Goal: Use online tool/utility: Utilize a website feature to perform a specific function

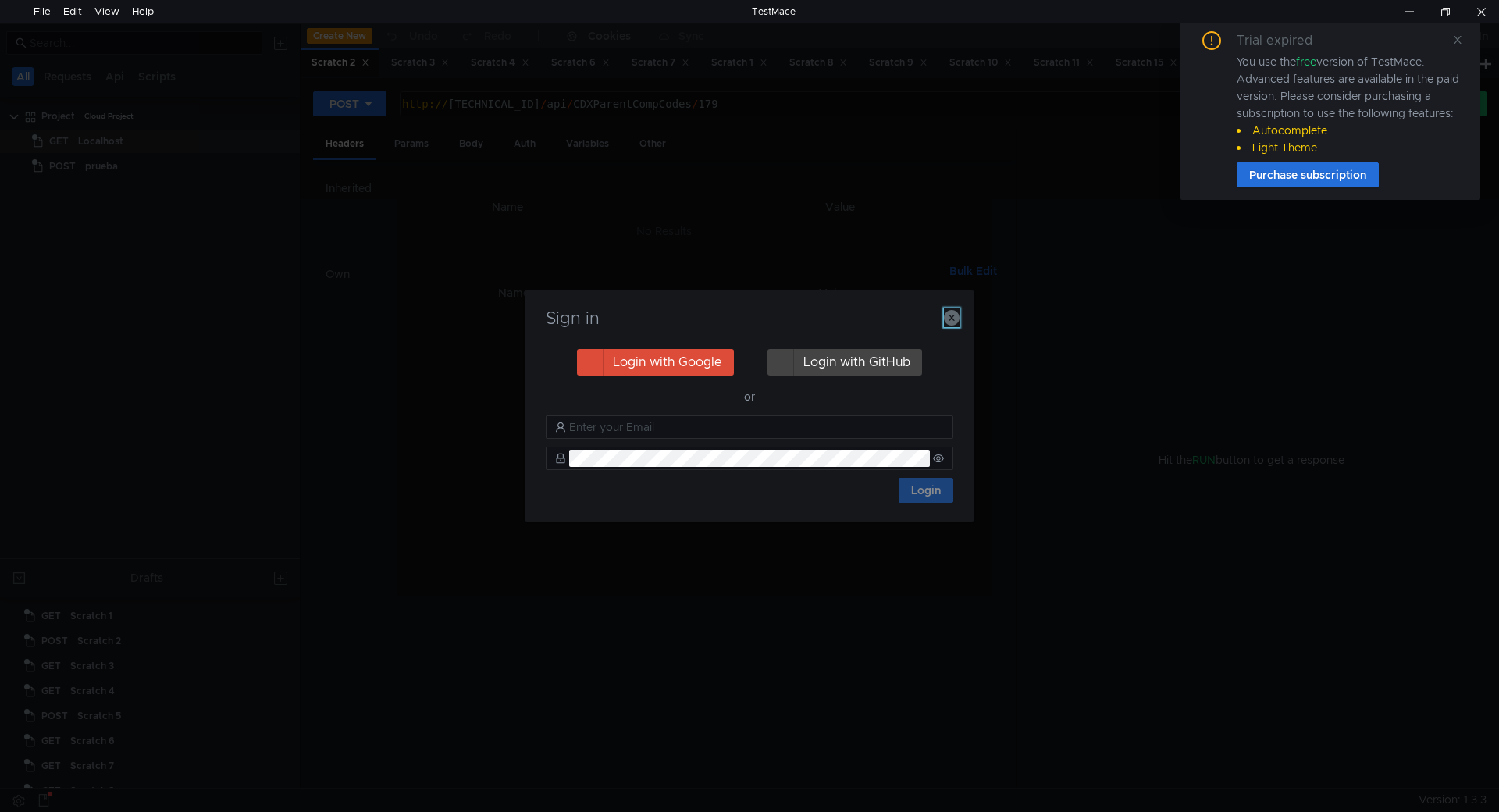
click at [948, 319] on icon "button" at bounding box center [951, 317] width 16 height 16
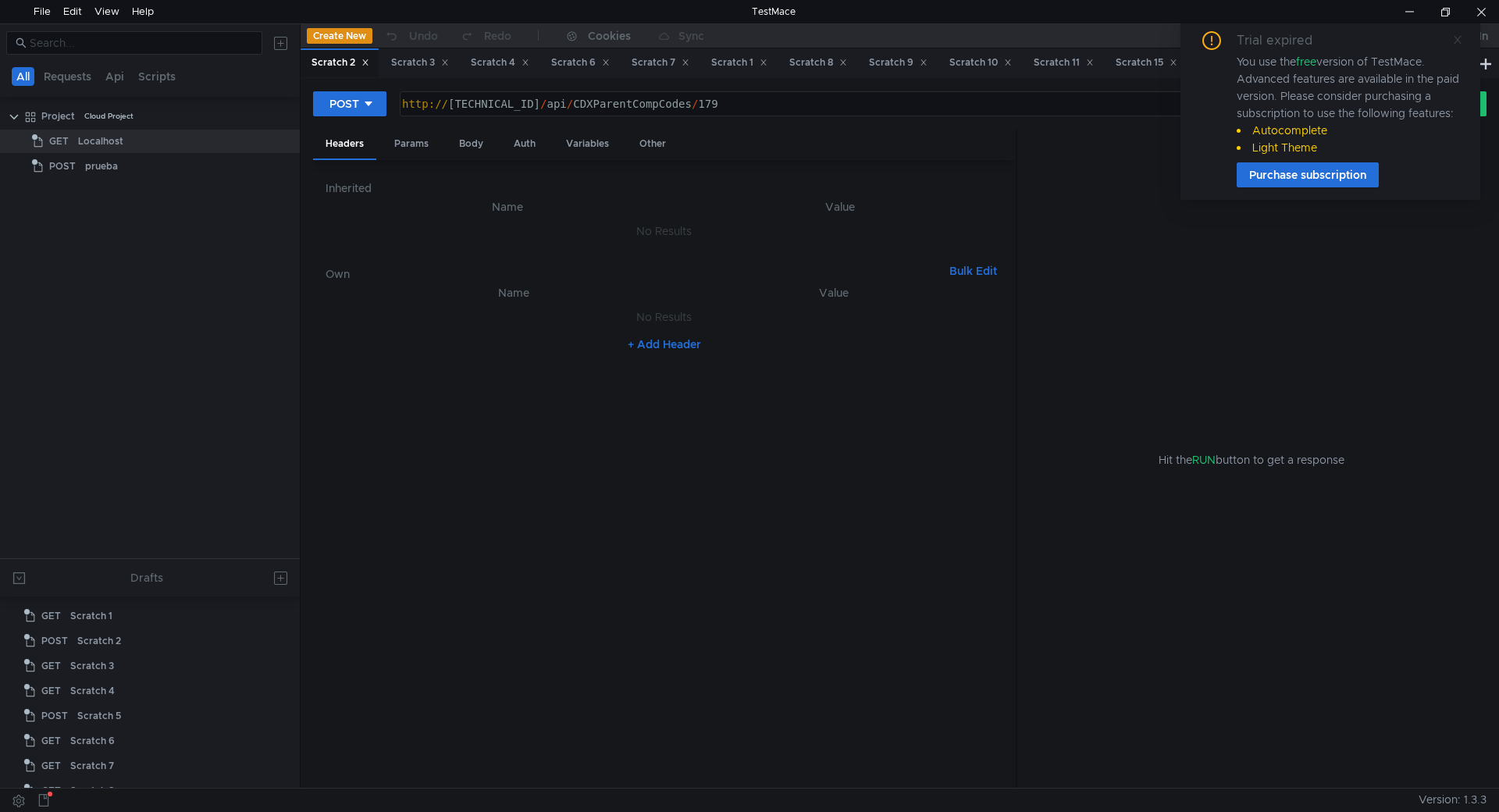
click at [1457, 36] on icon at bounding box center [1457, 39] width 11 height 11
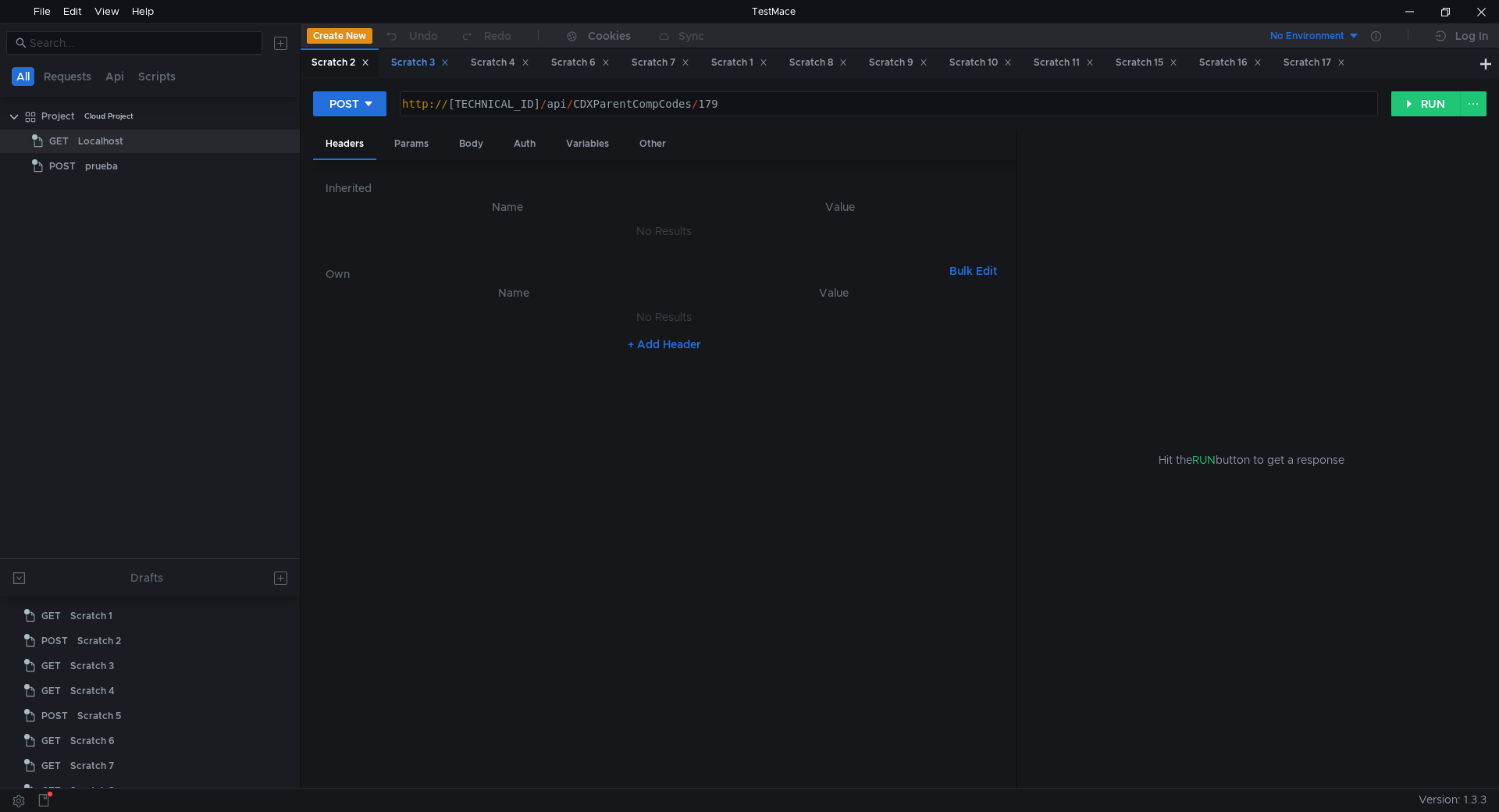
click at [403, 63] on div "Scratch 3" at bounding box center [420, 63] width 58 height 17
click at [502, 66] on div "Scratch 4" at bounding box center [500, 63] width 59 height 17
click at [578, 61] on div "Scratch 6" at bounding box center [580, 63] width 59 height 17
click at [651, 59] on div "Scratch 7" at bounding box center [660, 63] width 58 height 17
click at [737, 60] on div "Scratch 1" at bounding box center [739, 63] width 56 height 17
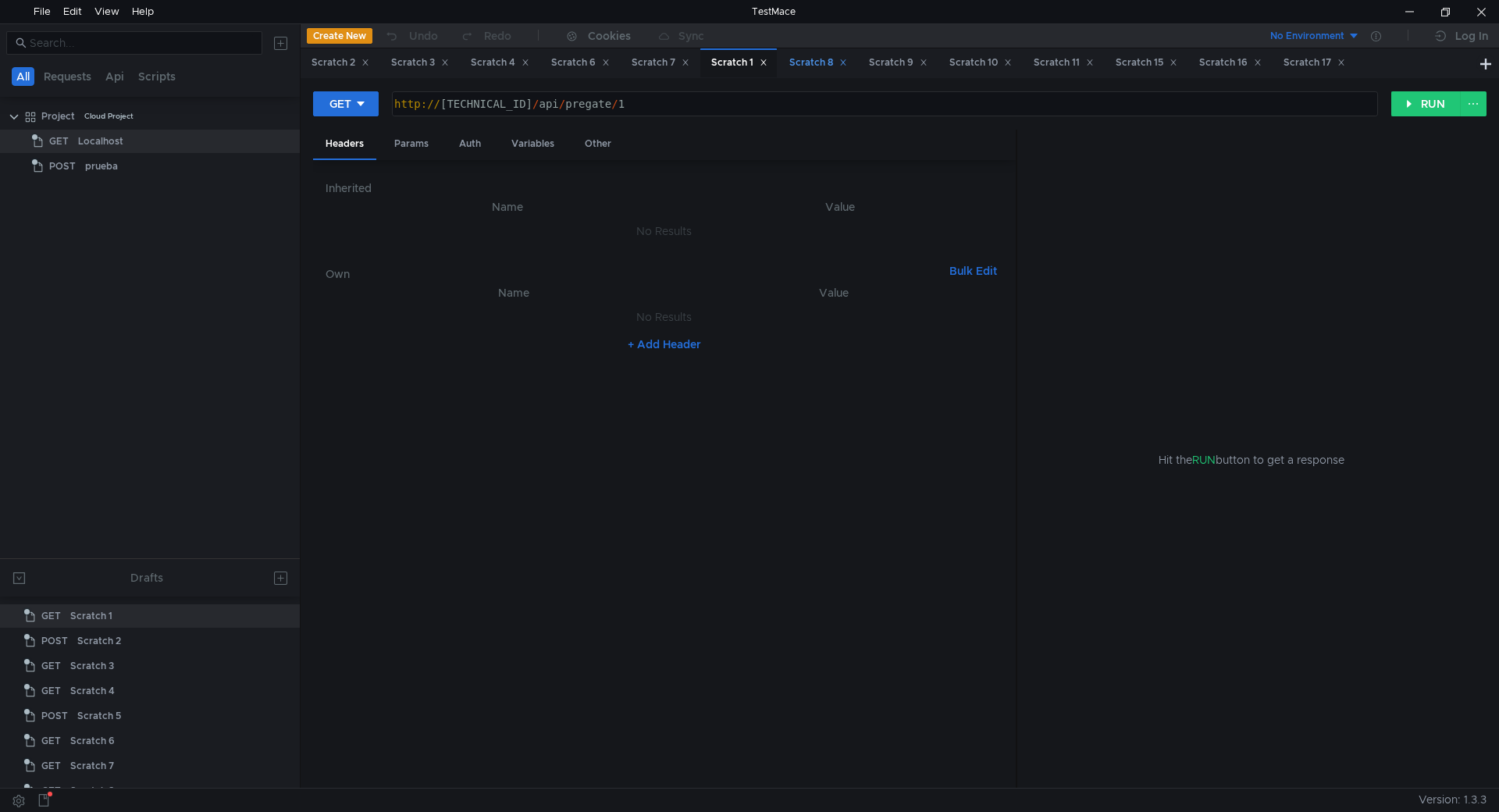
click at [811, 63] on div "Scratch 8" at bounding box center [818, 63] width 58 height 17
click at [918, 69] on div "Scratch 9" at bounding box center [899, 63] width 59 height 17
click at [987, 59] on div "Scratch 10" at bounding box center [981, 63] width 63 height 17
click at [1082, 58] on div "Scratch 11" at bounding box center [1064, 63] width 60 height 17
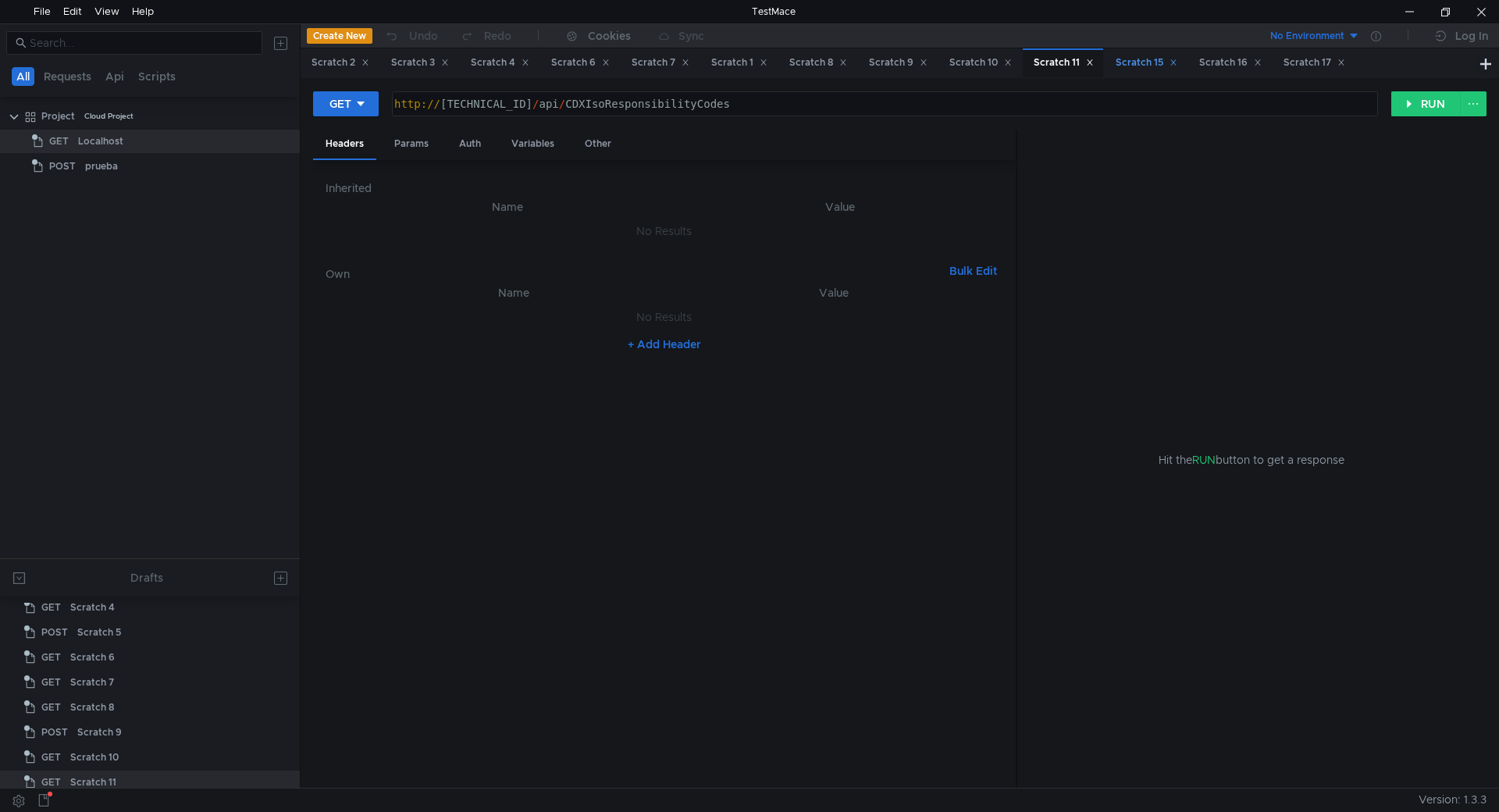
click at [1171, 60] on div "Scratch 15" at bounding box center [1146, 63] width 62 height 17
click at [1242, 59] on div "Scratch 16" at bounding box center [1230, 63] width 63 height 17
click at [1413, 100] on button "RUN" at bounding box center [1425, 104] width 70 height 25
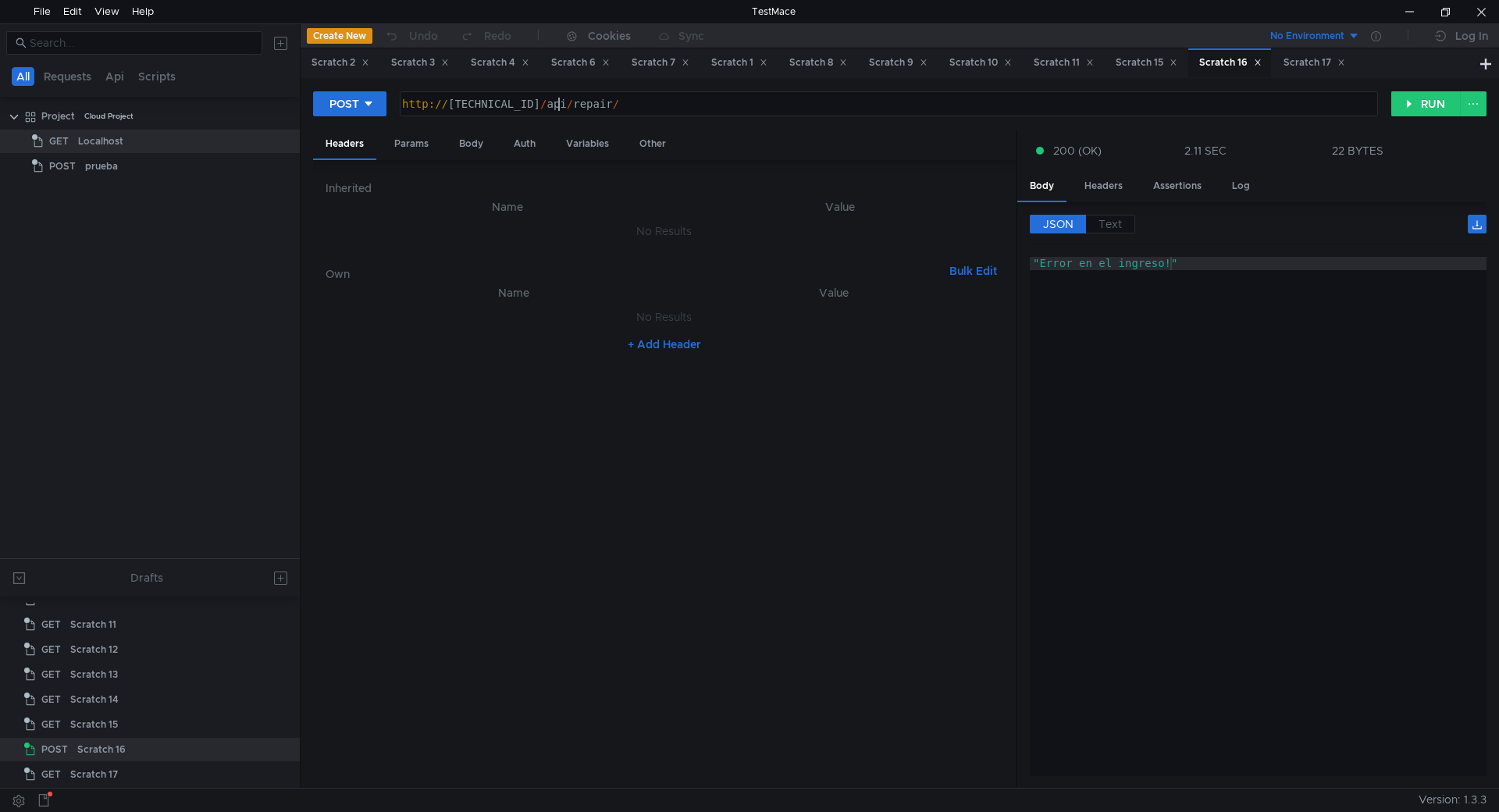
click at [559, 106] on div "http:// 192.168.27.4:86 / api / repair /" at bounding box center [887, 118] width 976 height 40
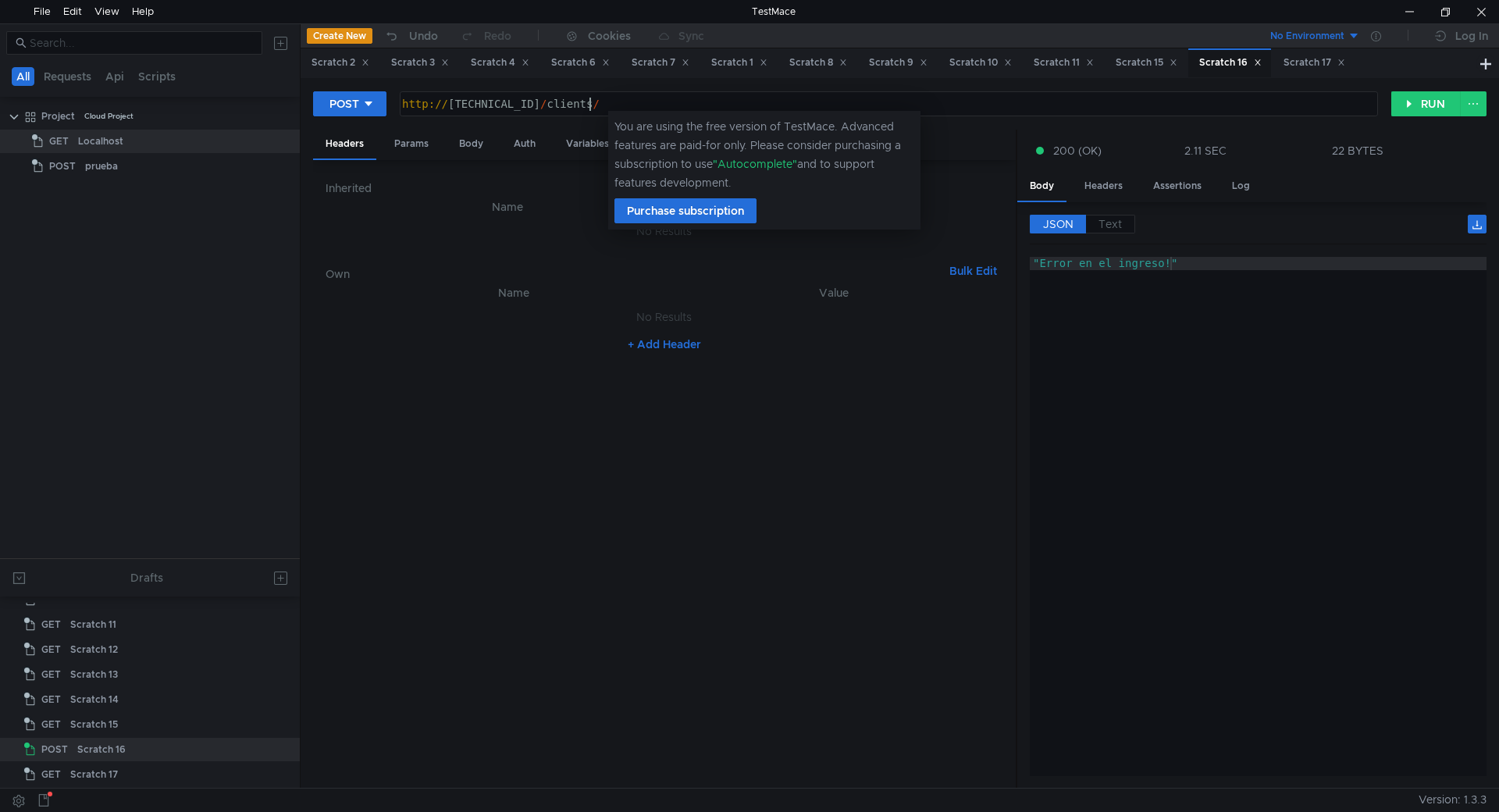
scroll to position [0, 23]
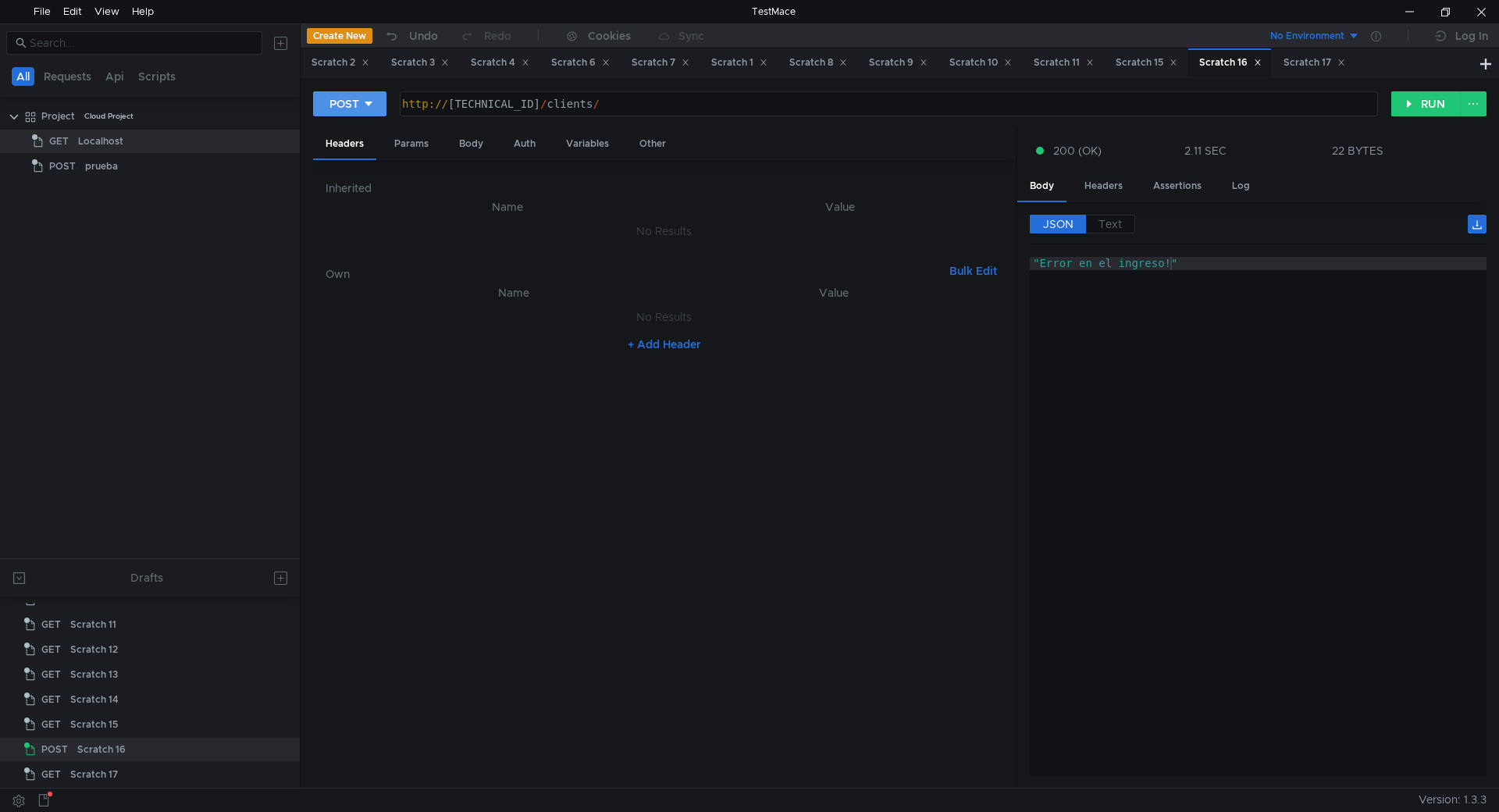
click at [373, 105] on icon at bounding box center [368, 103] width 11 height 11
click at [352, 137] on li "GET" at bounding box center [350, 136] width 74 height 25
click at [1414, 98] on button "RUN" at bounding box center [1425, 104] width 70 height 25
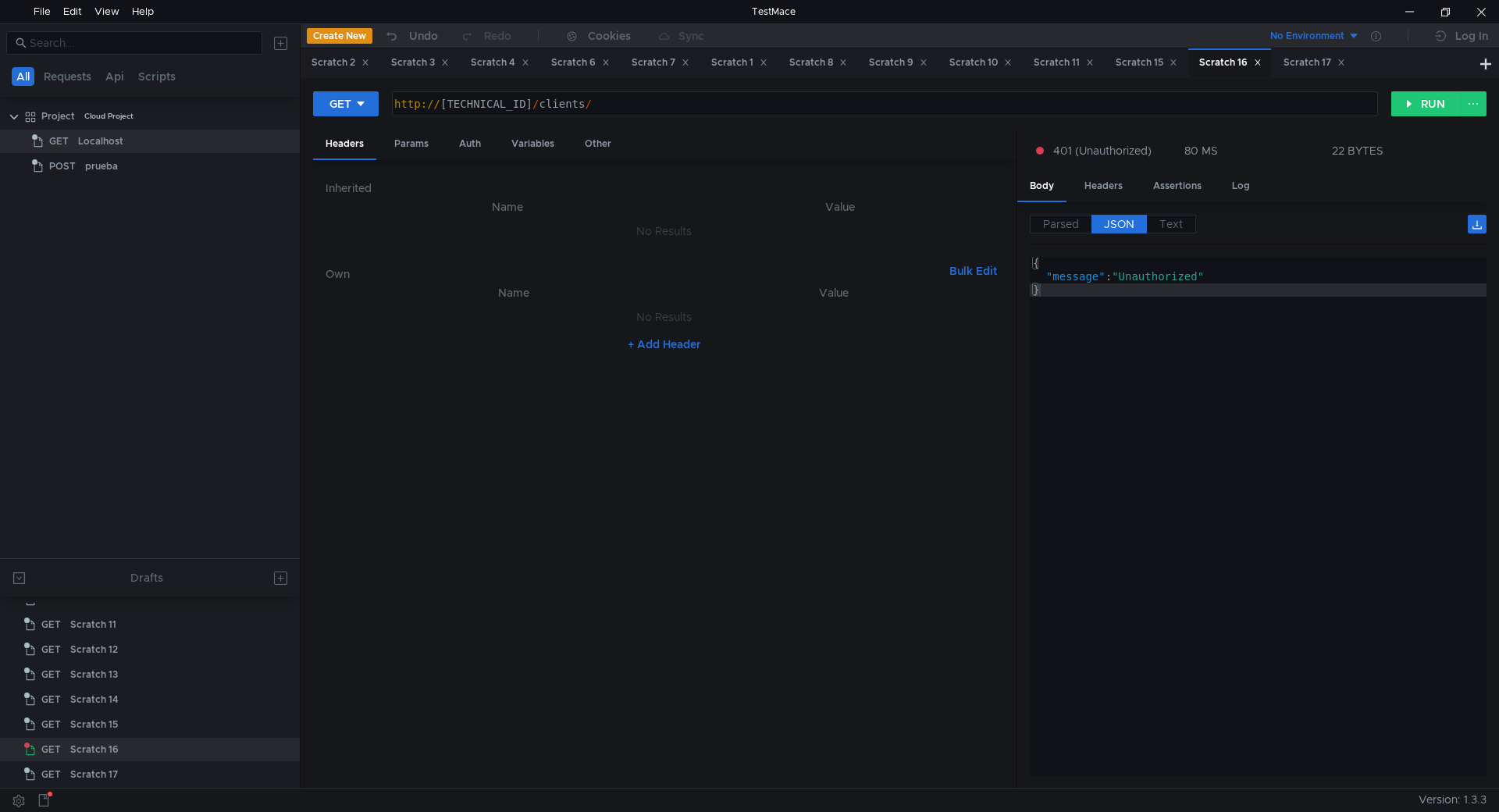
click at [704, 108] on div "http:// 192.168.27.4:89 / clients /" at bounding box center [883, 118] width 985 height 40
click at [1427, 110] on button "RUN" at bounding box center [1425, 104] width 70 height 25
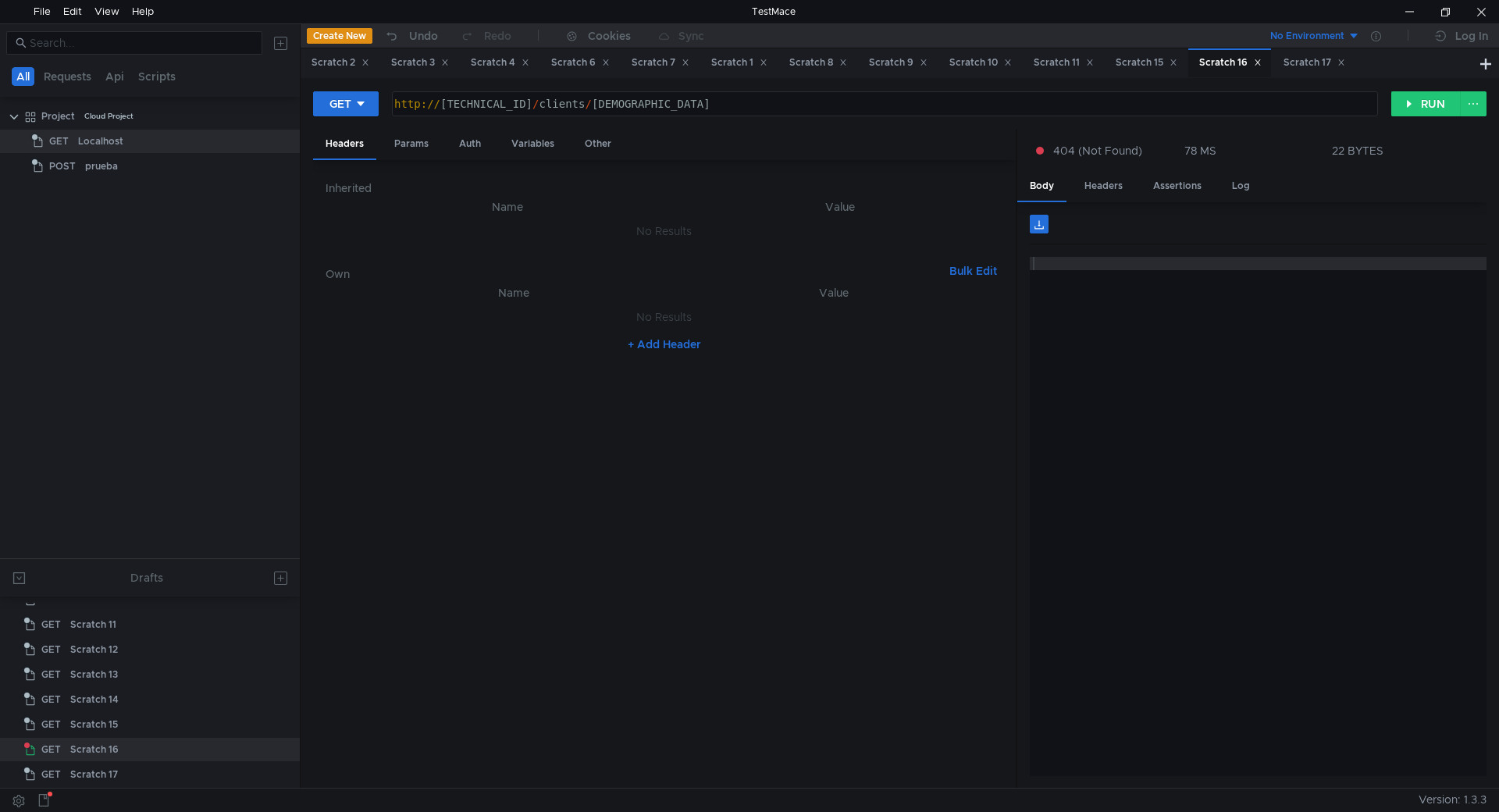
click at [518, 106] on div "http:// 192.168.27.4:89 / clients / getlasttenclients" at bounding box center [883, 118] width 985 height 40
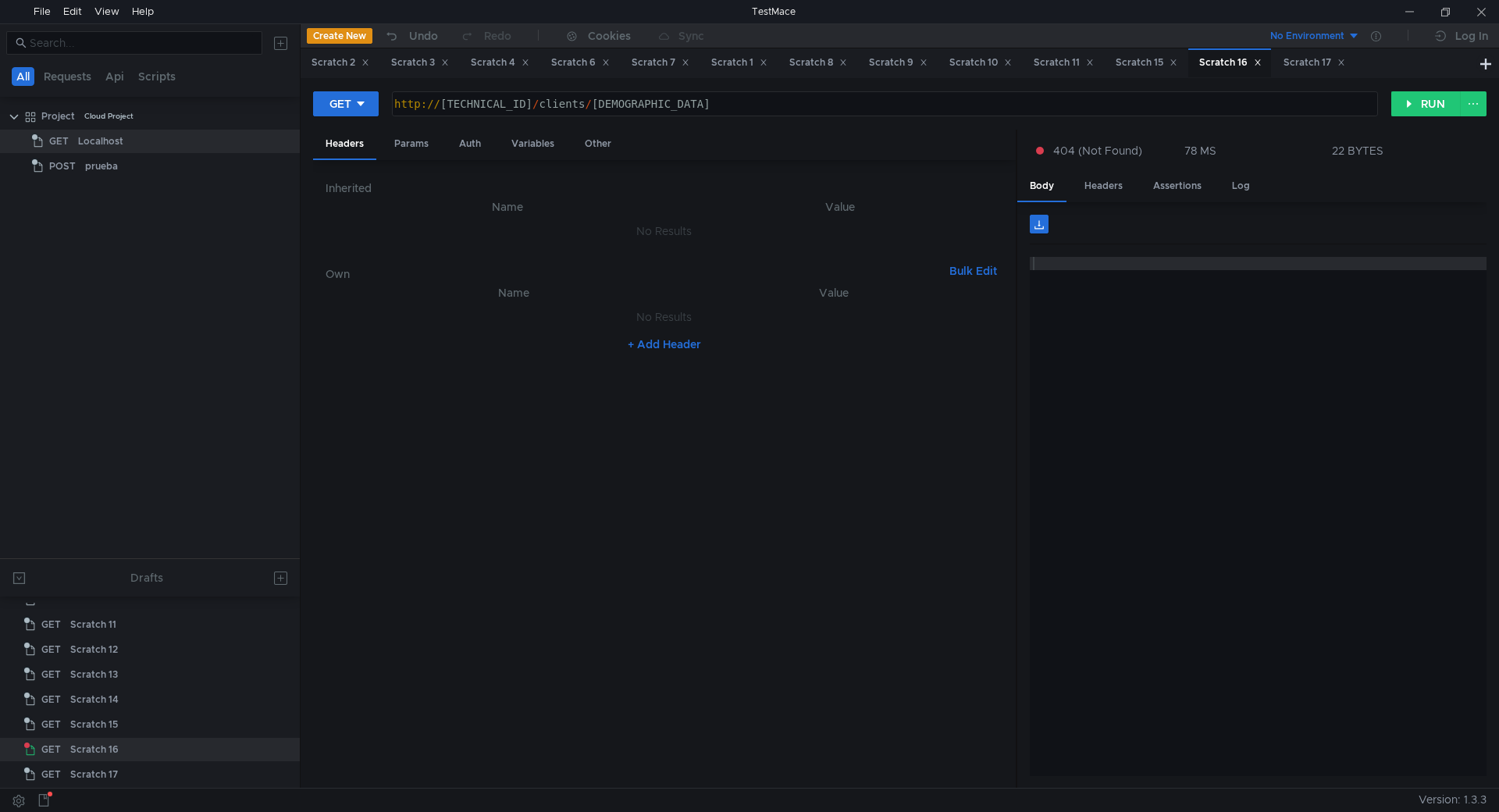
click at [640, 701] on nz-table "Name Value No Results + Add Header" at bounding box center [664, 529] width 677 height 492
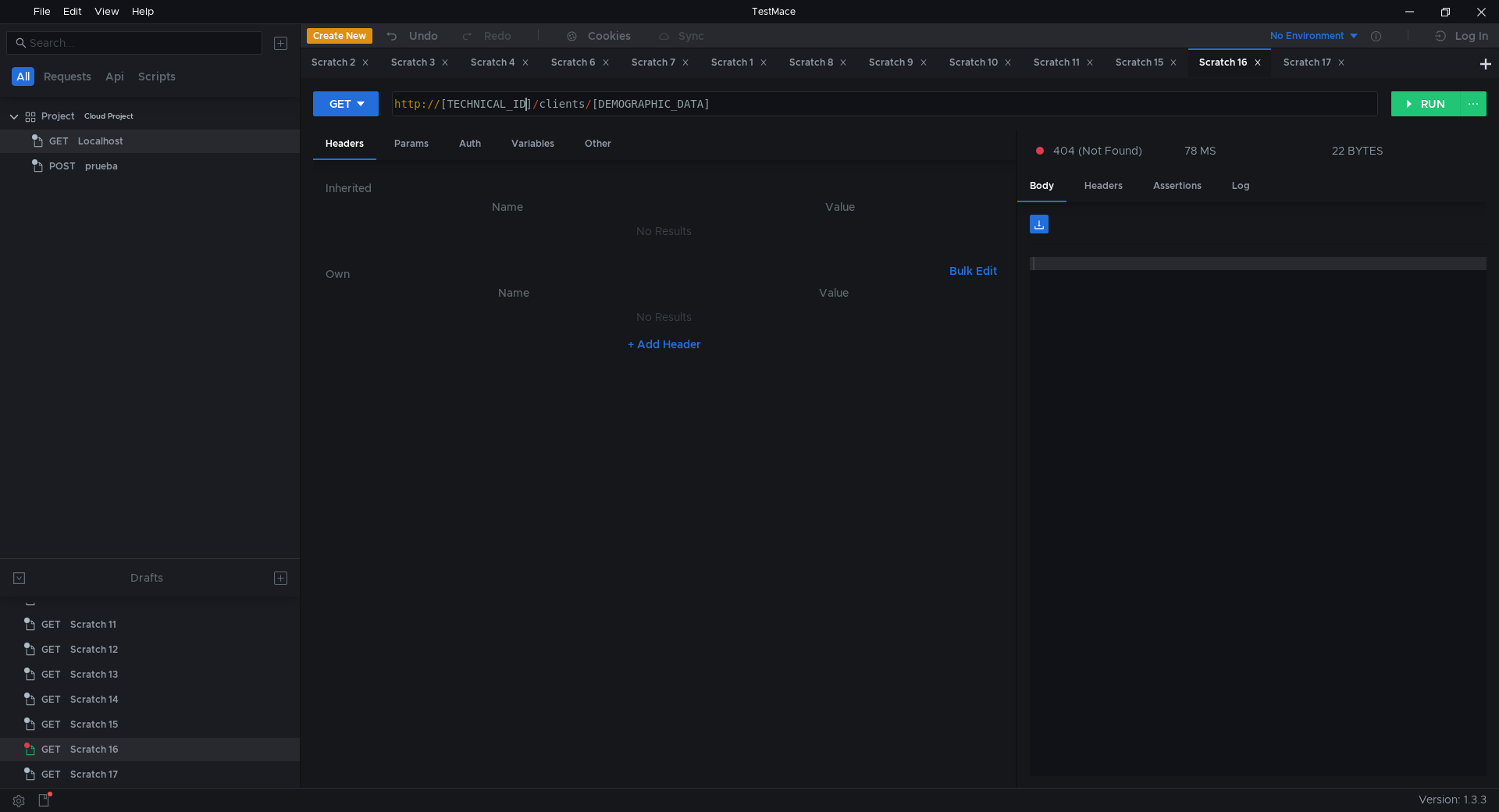
drag, startPoint x: 528, startPoint y: 108, endPoint x: 538, endPoint y: 110, distance: 10.2
click at [528, 109] on div "http:// 192.168.27.4:89 / clients / getlasttenclients" at bounding box center [883, 118] width 985 height 40
type textarea "http://localhost:5000/clients/getlasttenclients"
click at [1426, 105] on button "RUN" at bounding box center [1425, 104] width 70 height 25
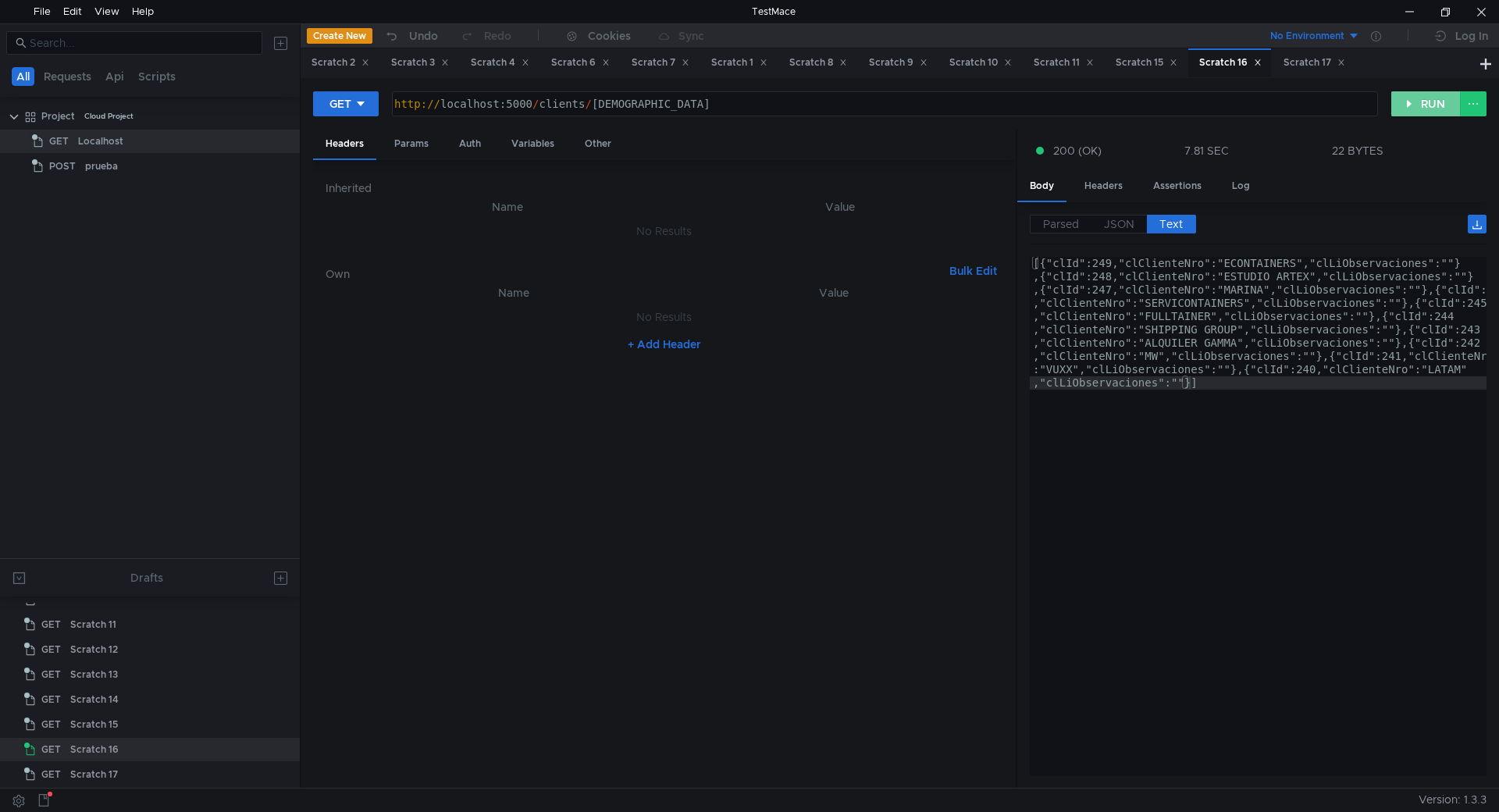
drag, startPoint x: 1431, startPoint y: 98, endPoint x: 1399, endPoint y: 164, distance: 73.3
click at [1431, 98] on button "RUN" at bounding box center [1425, 104] width 70 height 25
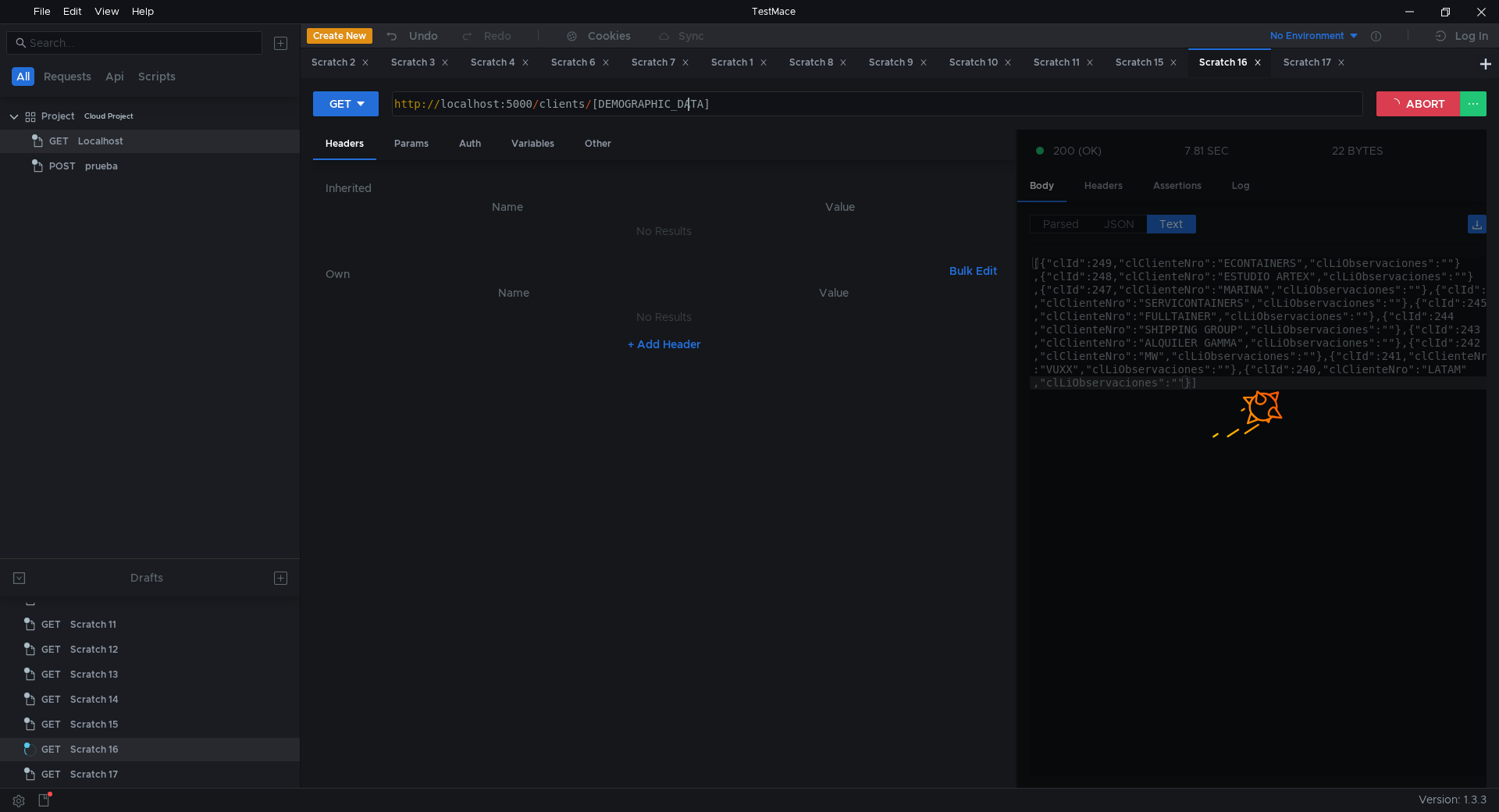
click at [691, 101] on div "http:// localhost:5000 / clients / getlasttenclients" at bounding box center [876, 118] width 970 height 40
type textarea "[URL]"
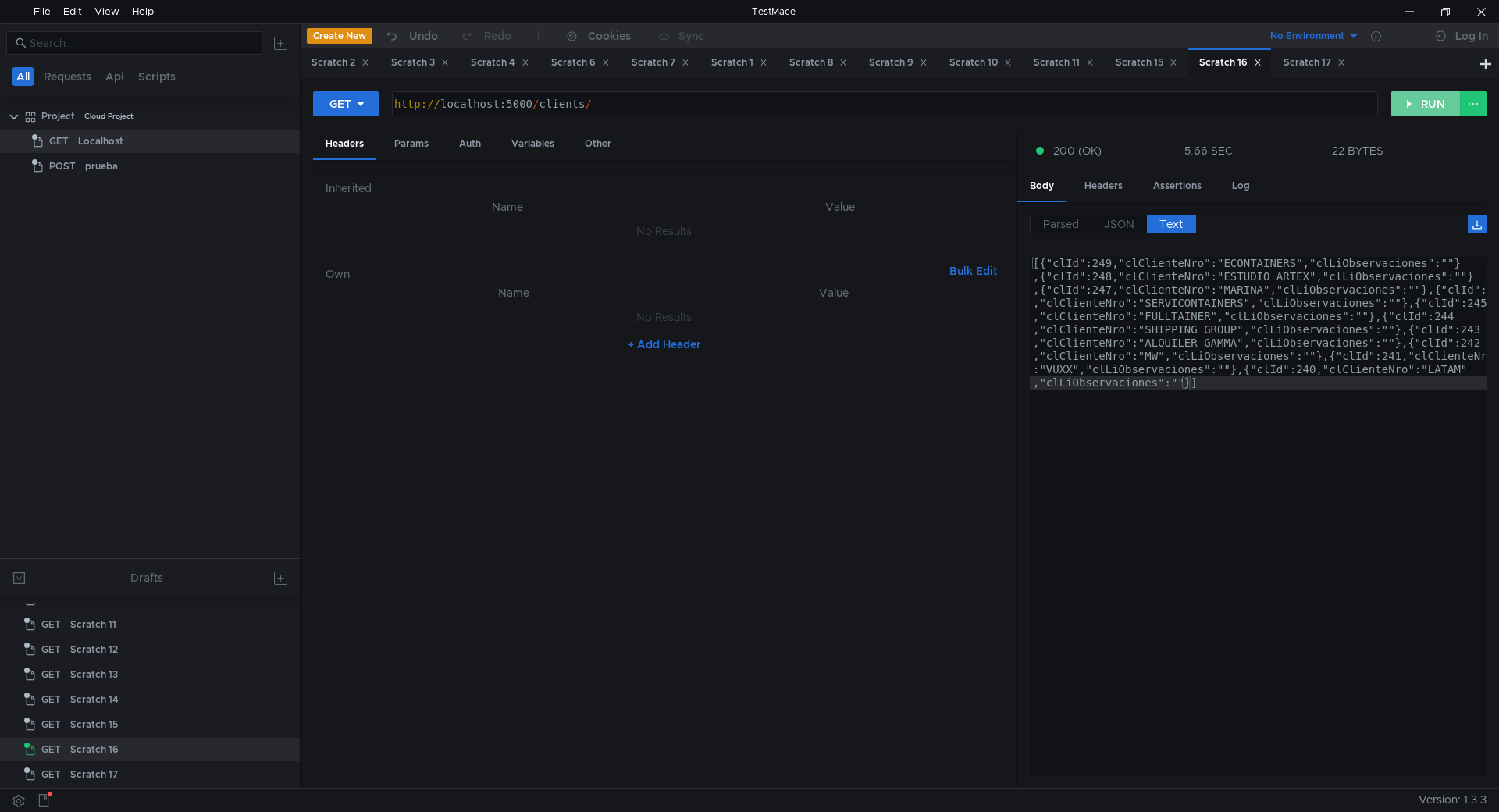
click at [1404, 105] on button "RUN" at bounding box center [1425, 104] width 70 height 25
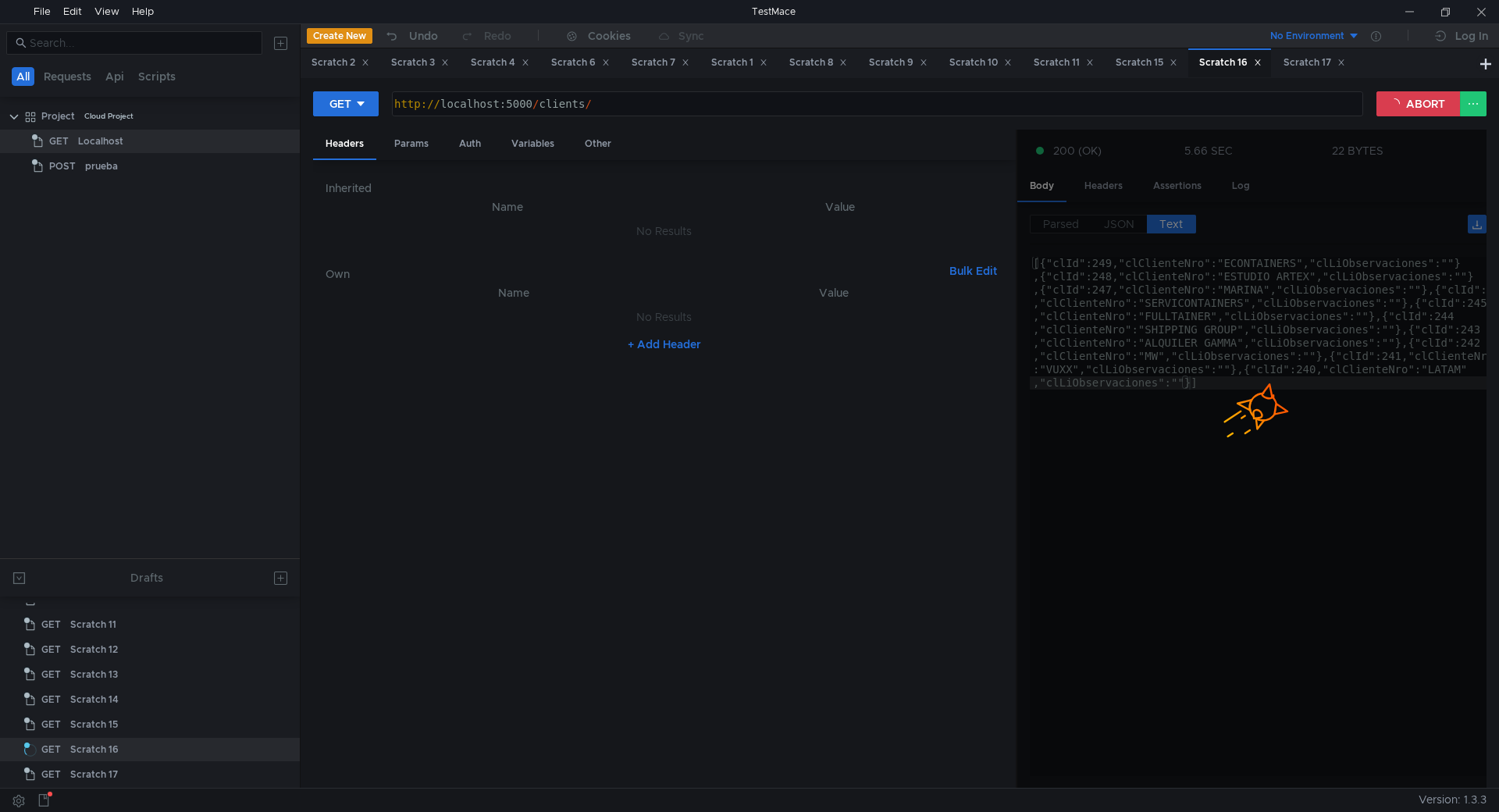
click at [343, 260] on div "Own Bulk Edit" at bounding box center [664, 271] width 677 height 25
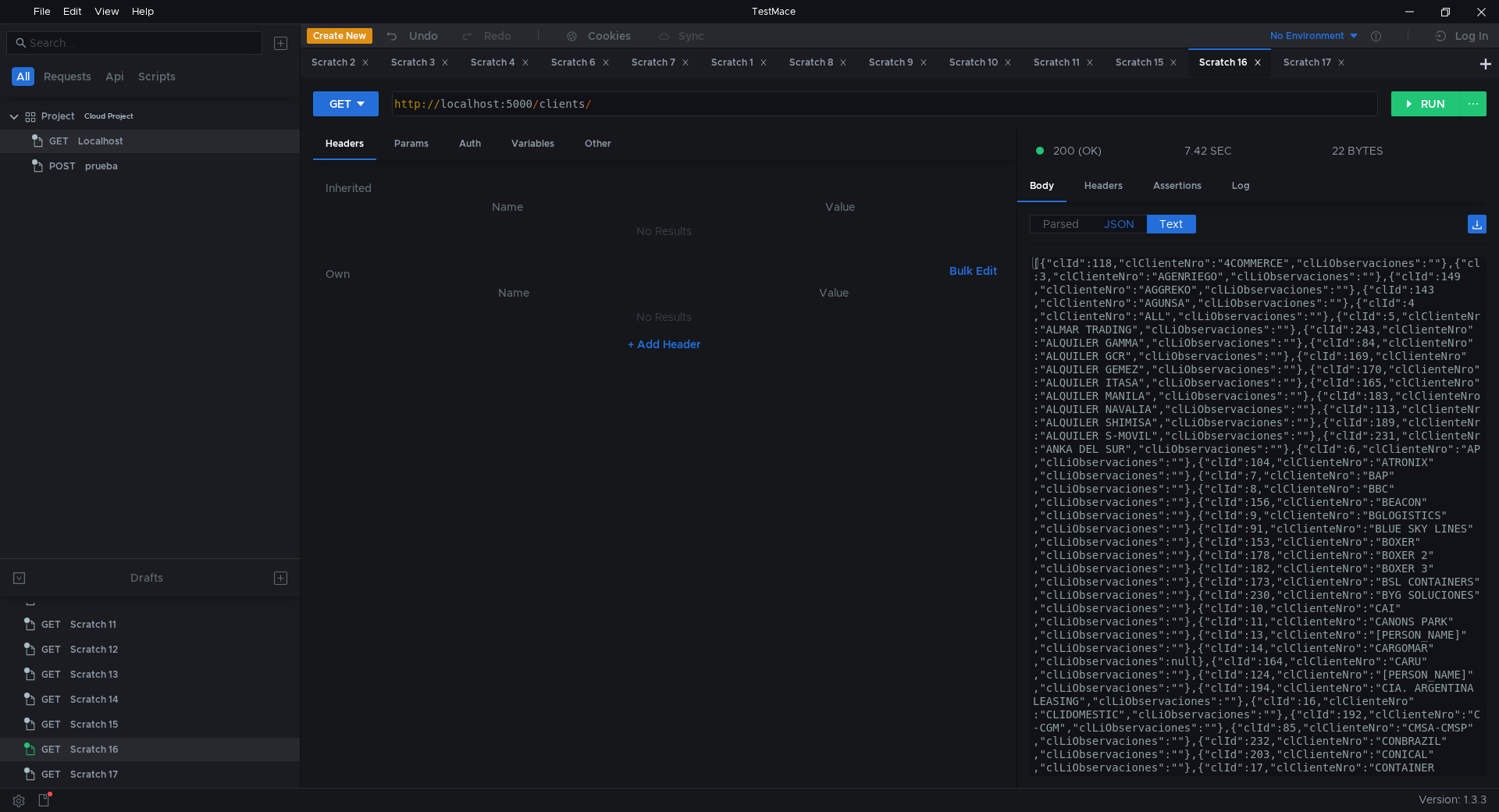
click at [1118, 226] on span "JSON" at bounding box center [1119, 224] width 30 height 14
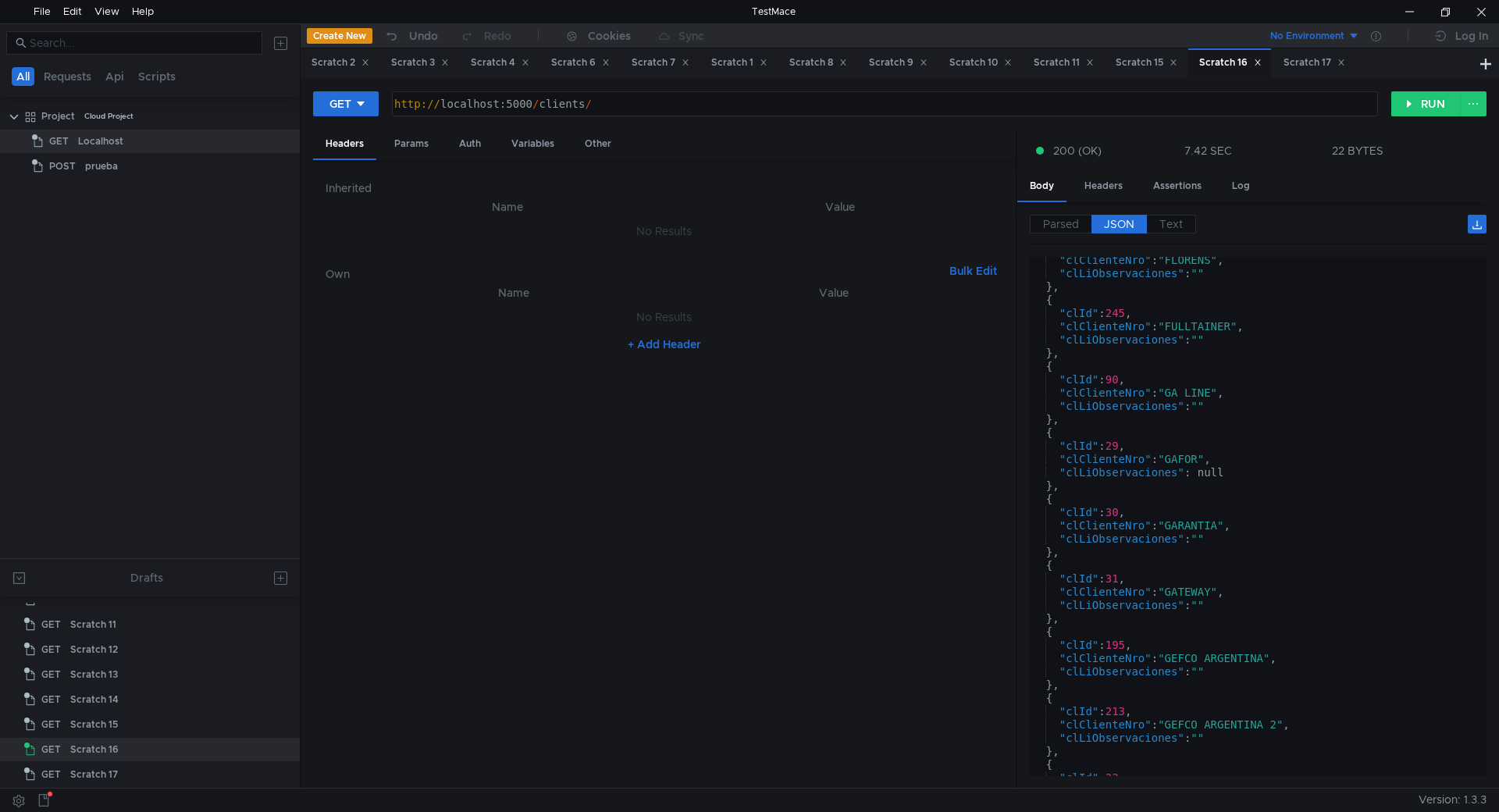
scroll to position [5432, 0]
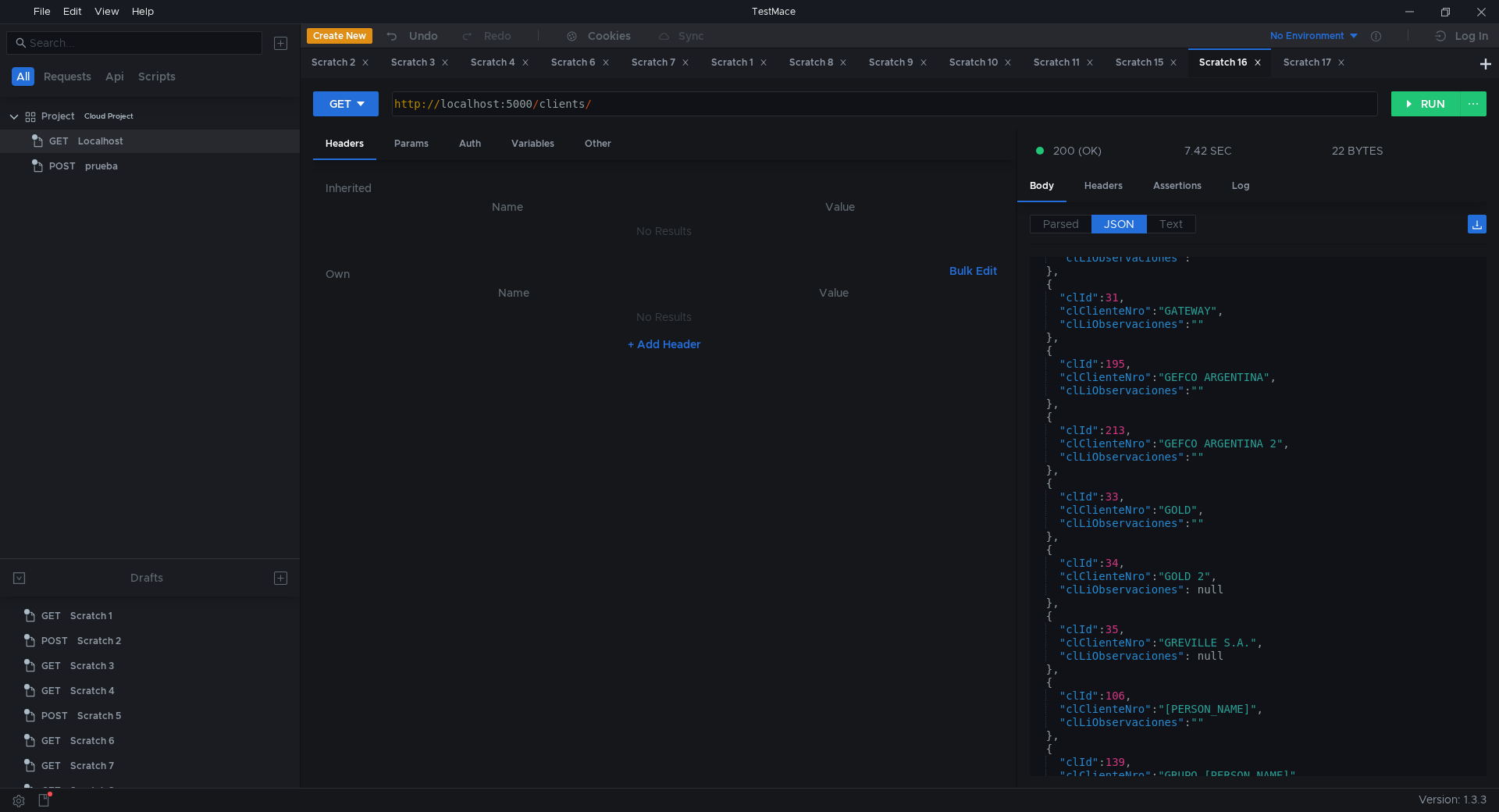
scroll to position [5432, 0]
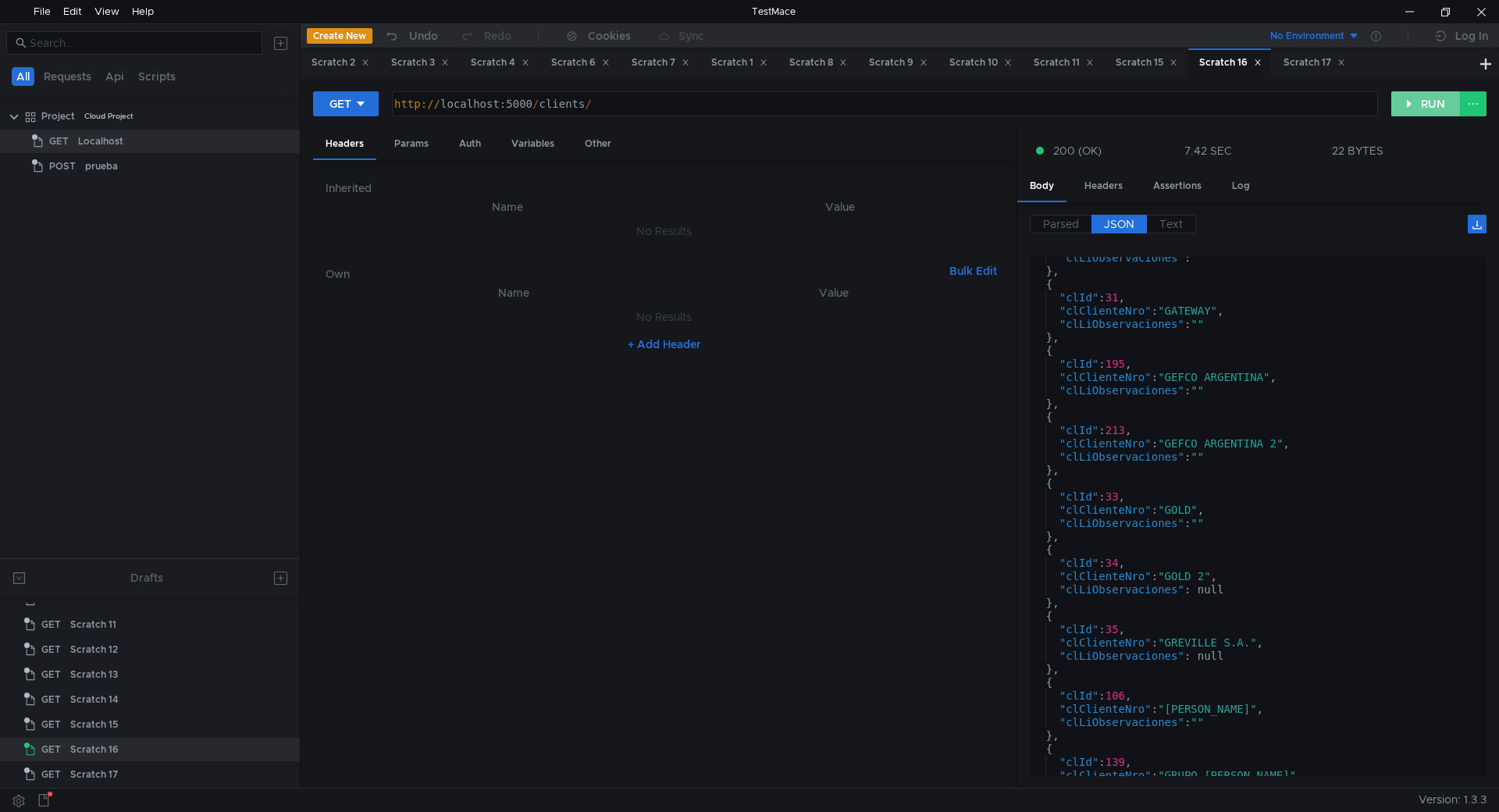
click at [1427, 100] on button "RUN" at bounding box center [1425, 104] width 70 height 25
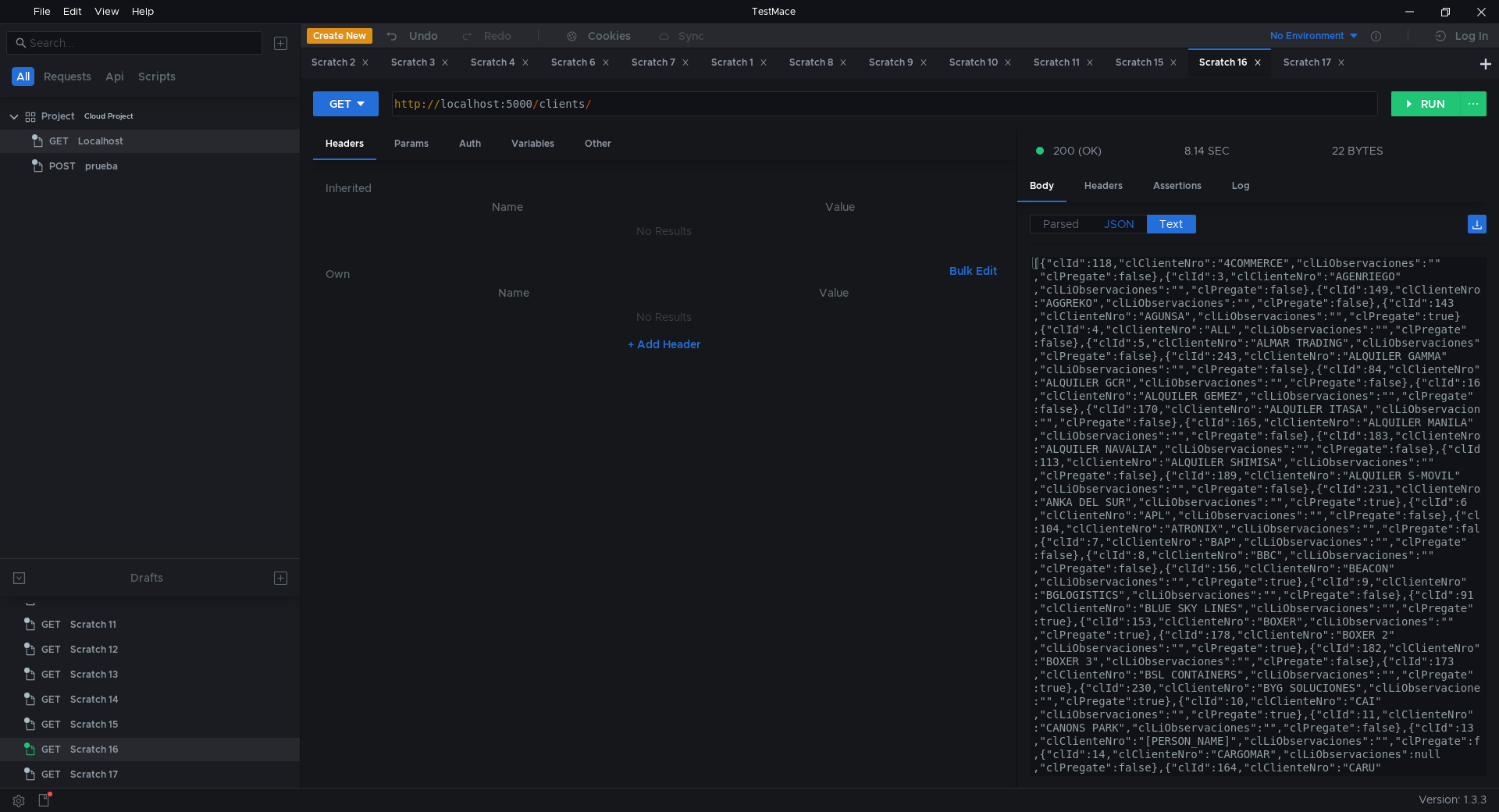
click at [1113, 214] on div "Parsed JSON Text [] 0 {} clId : 118 clClienteNro : "4COMMERCE" clLiObservacione…" at bounding box center [1252, 495] width 469 height 586
click at [1115, 221] on span "JSON" at bounding box center [1119, 224] width 30 height 14
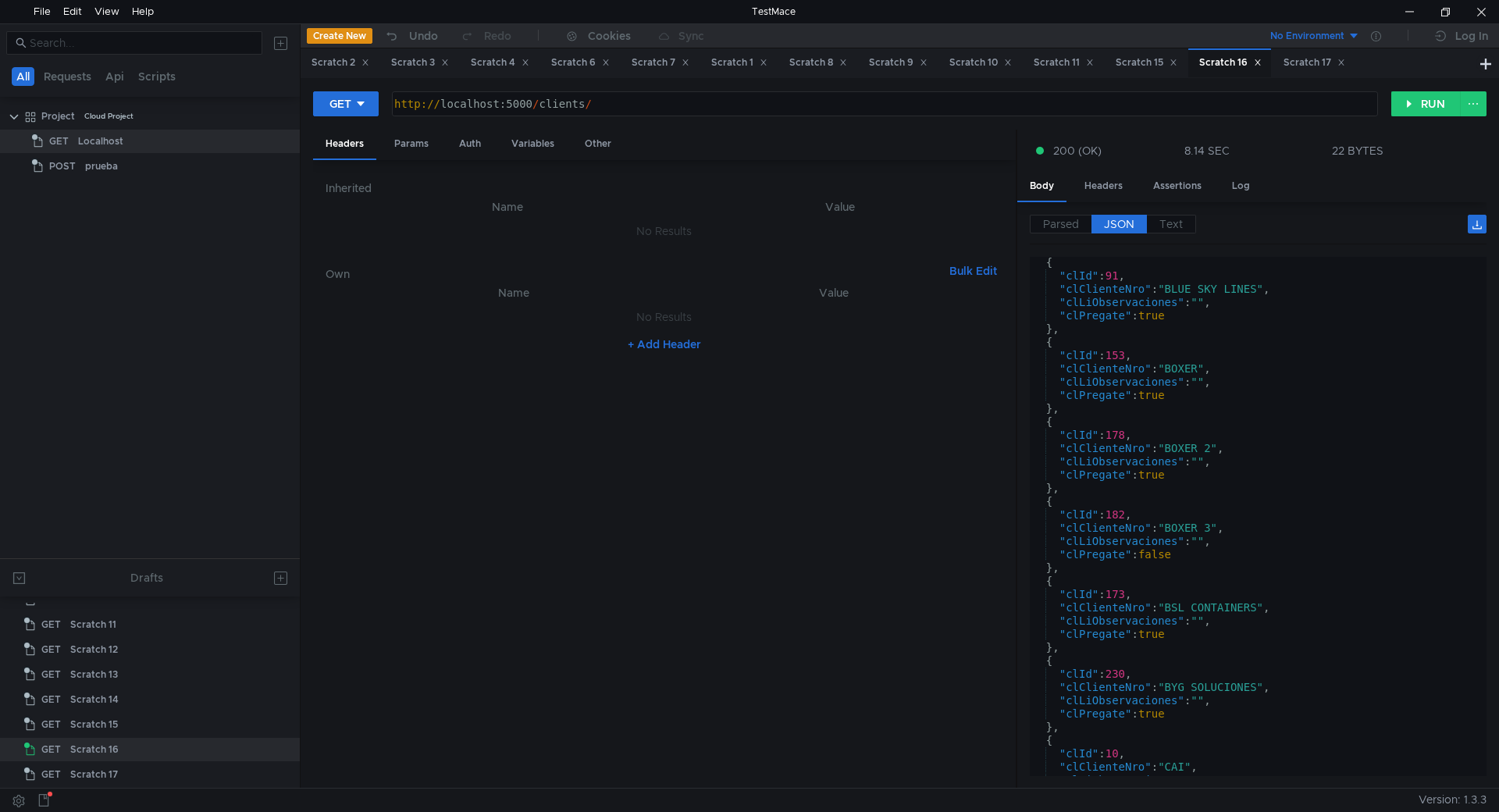
scroll to position [1686, 0]
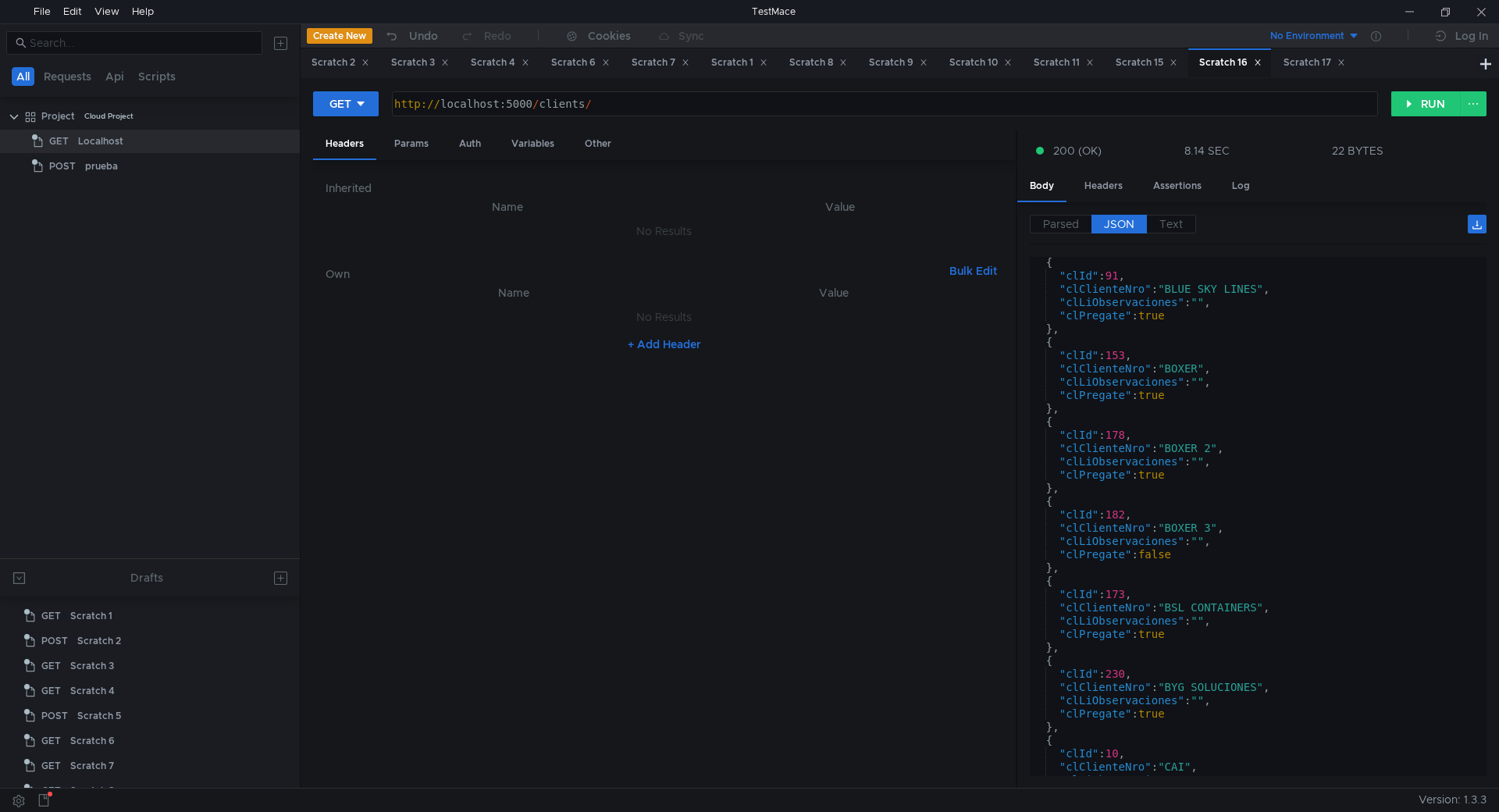
scroll to position [1686, 0]
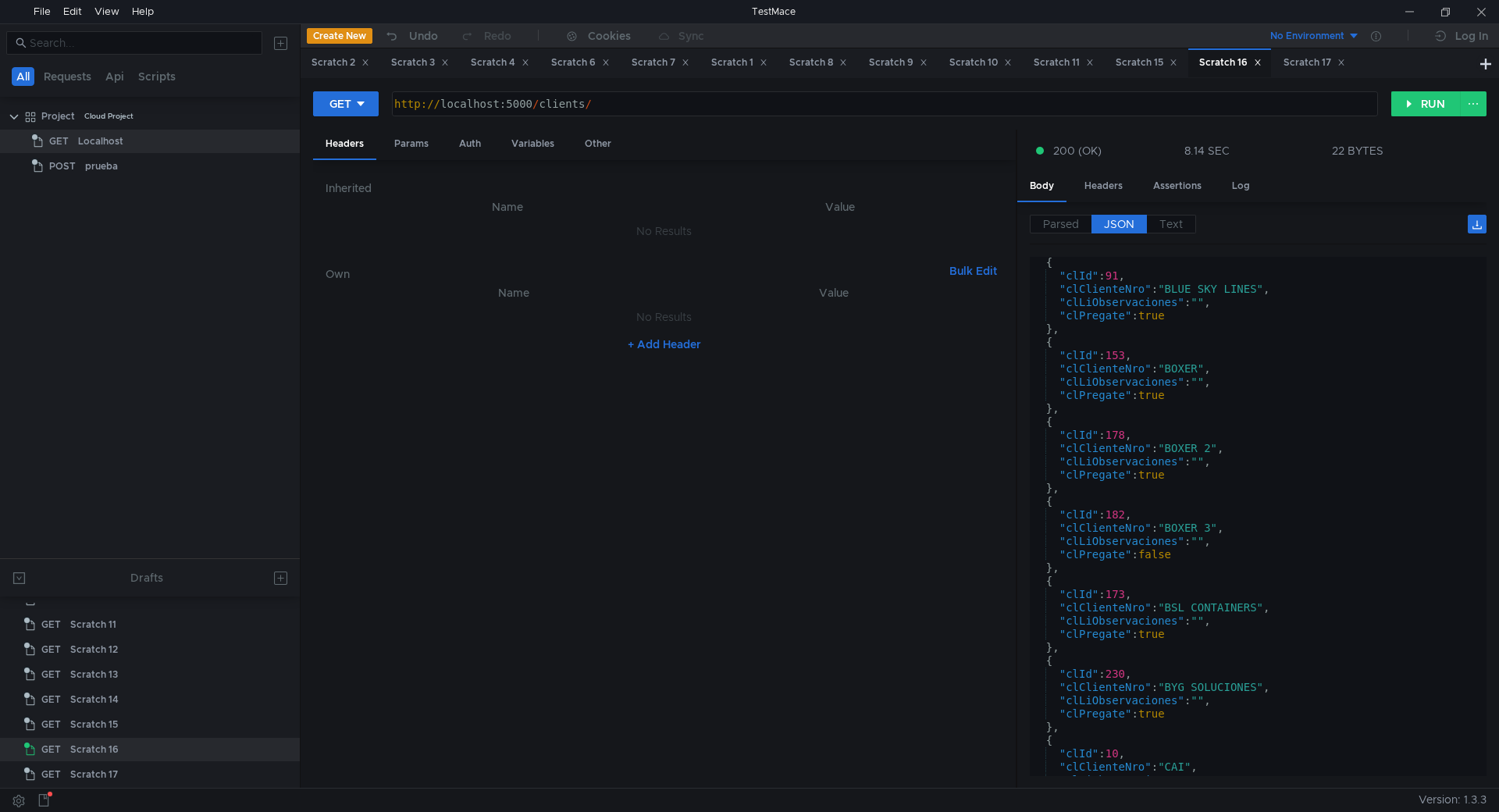
scroll to position [1686, 0]
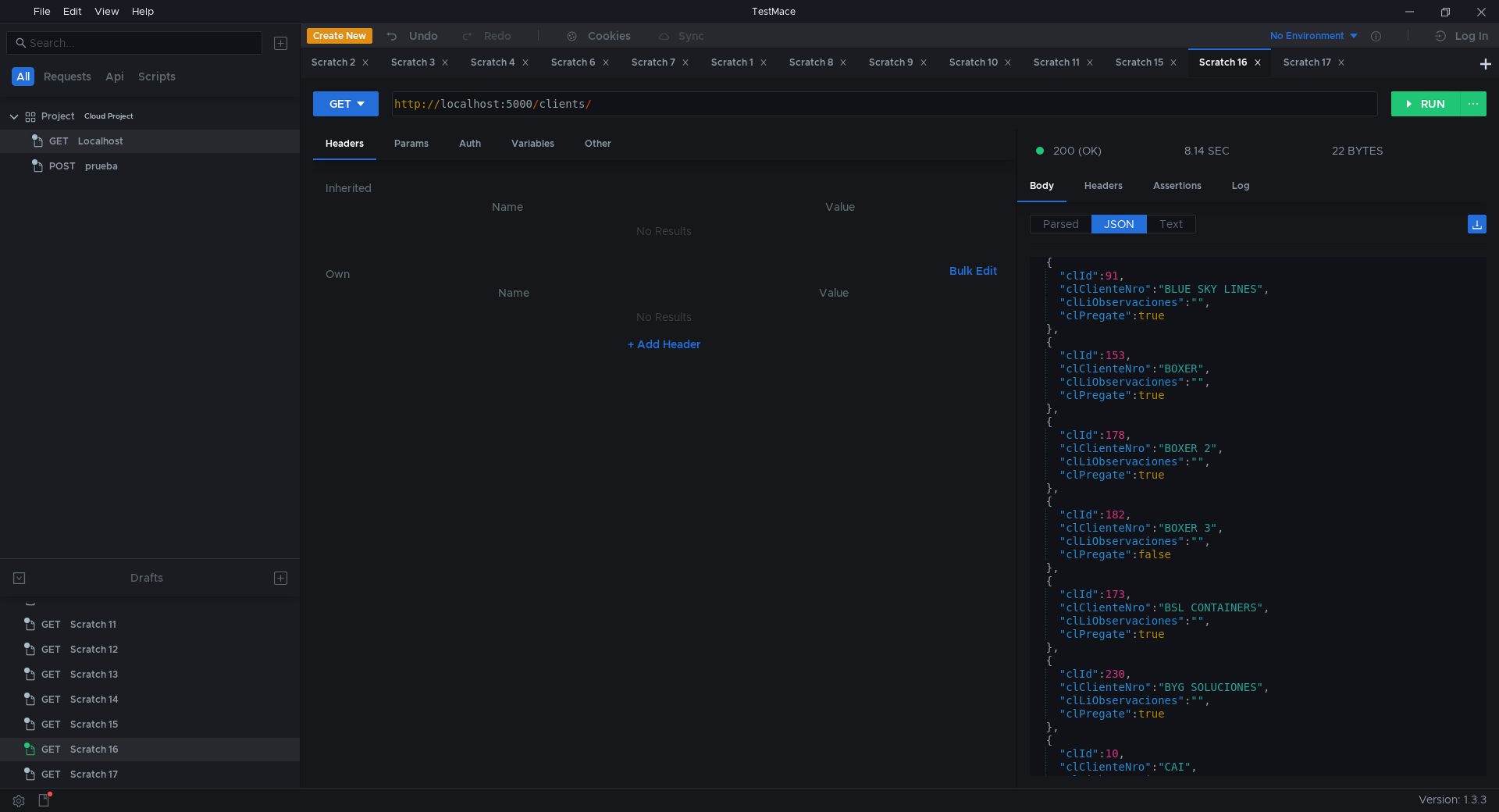
scroll to position [1686, 0]
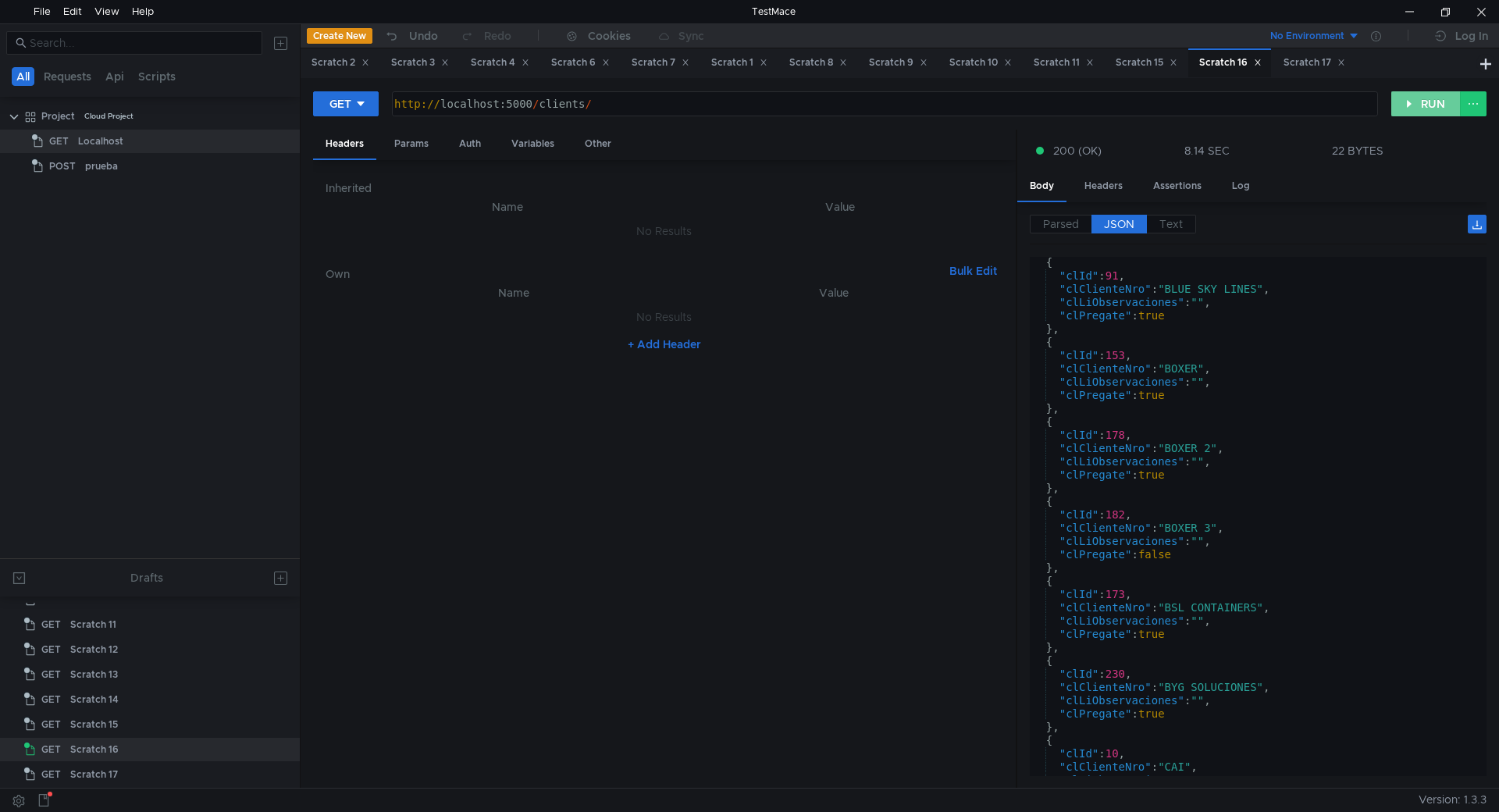
click at [1414, 100] on button "RUN" at bounding box center [1425, 104] width 70 height 25
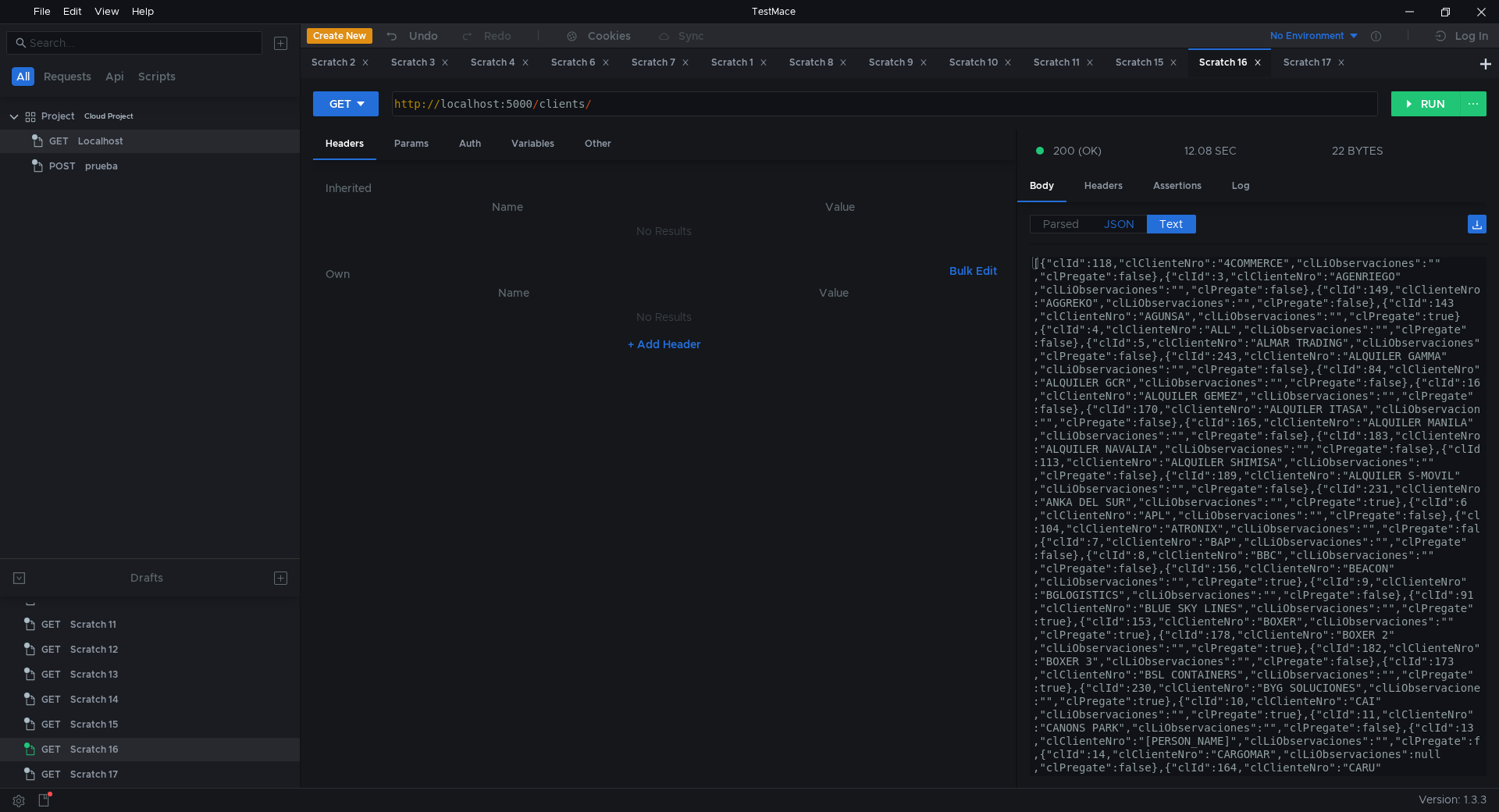
click at [1133, 229] on span "JSON" at bounding box center [1119, 224] width 30 height 14
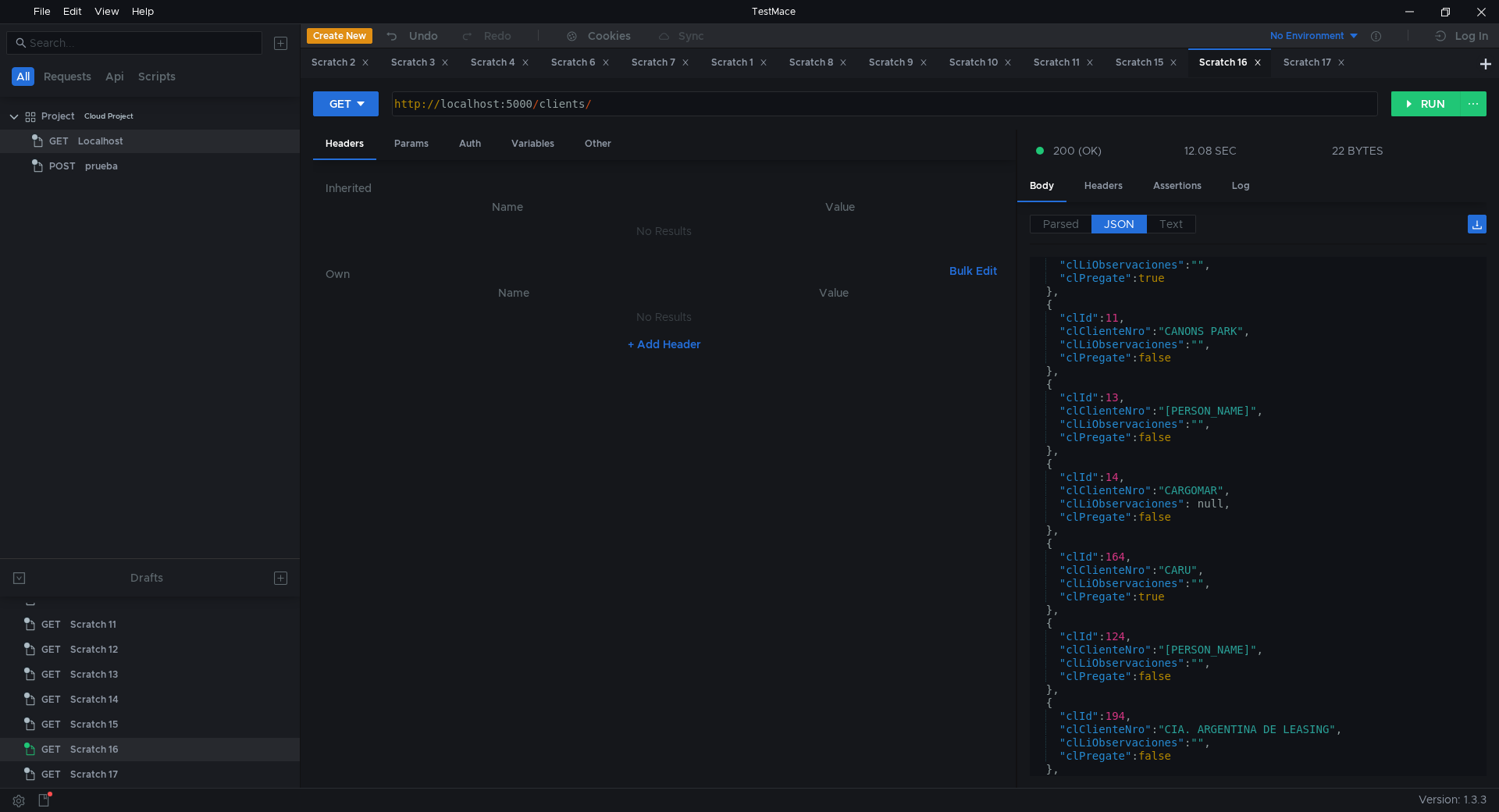
scroll to position [2341, 0]
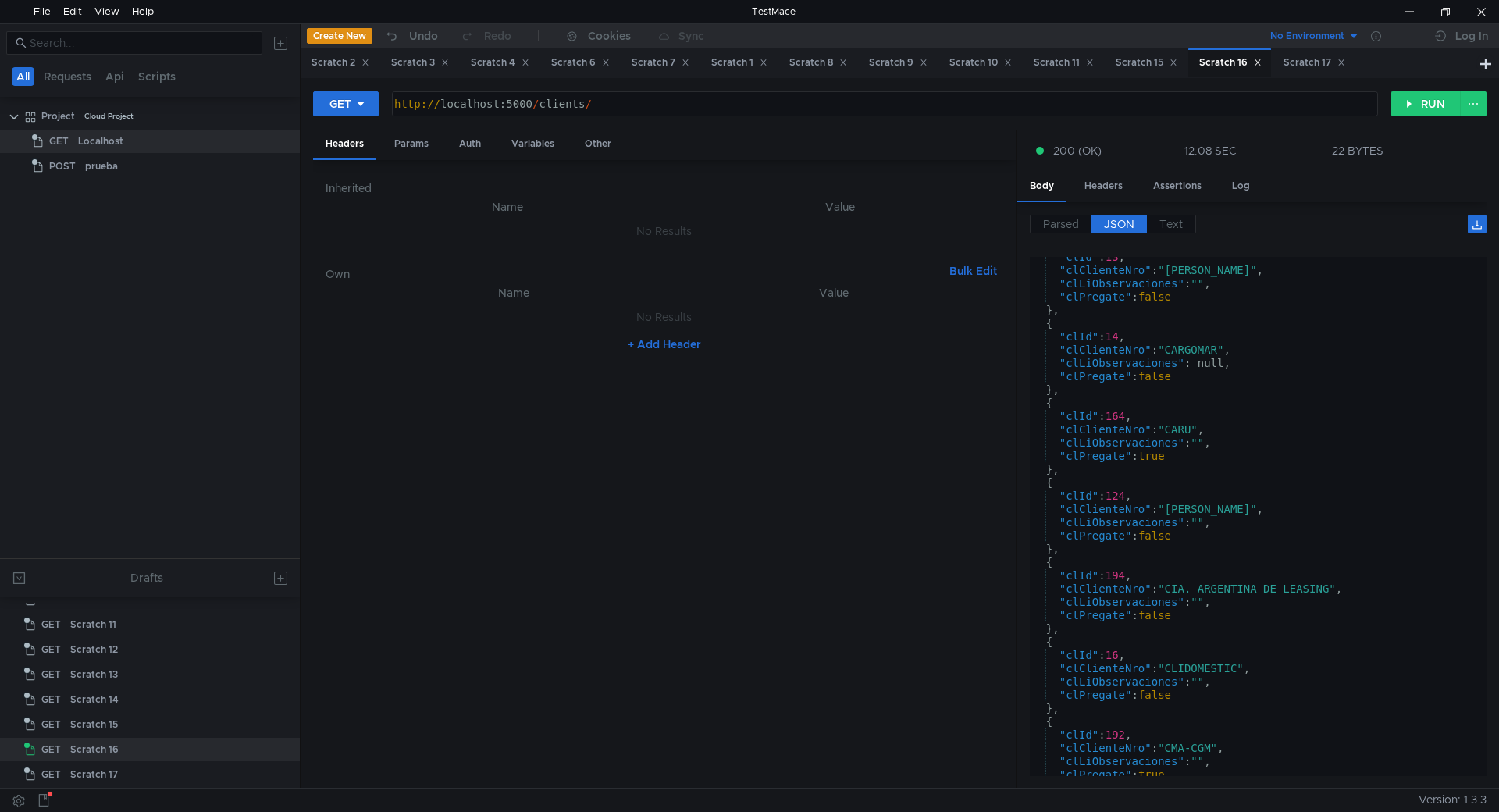
scroll to position [2341, 0]
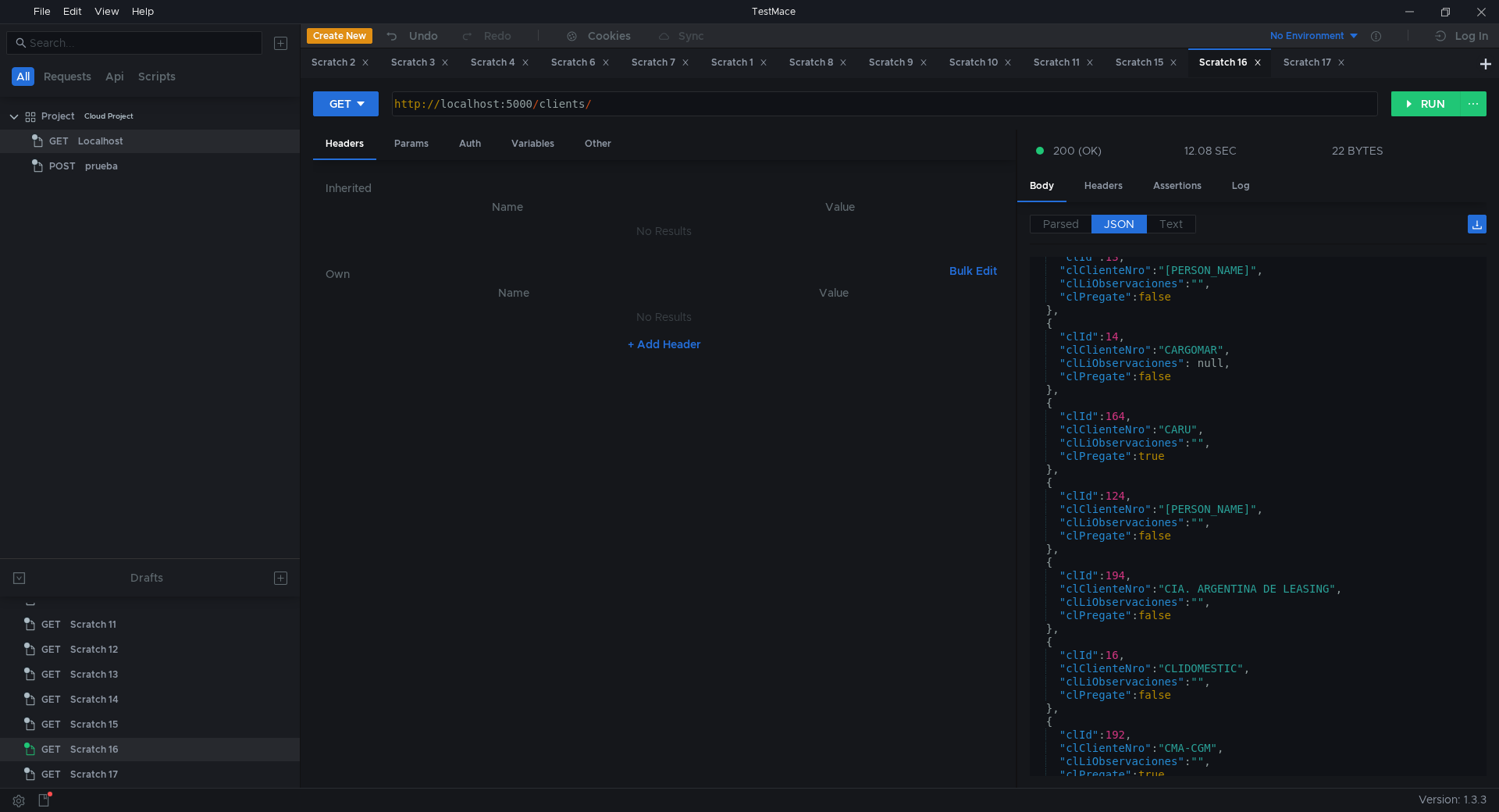
scroll to position [2341, 0]
